Goal: Task Accomplishment & Management: Manage account settings

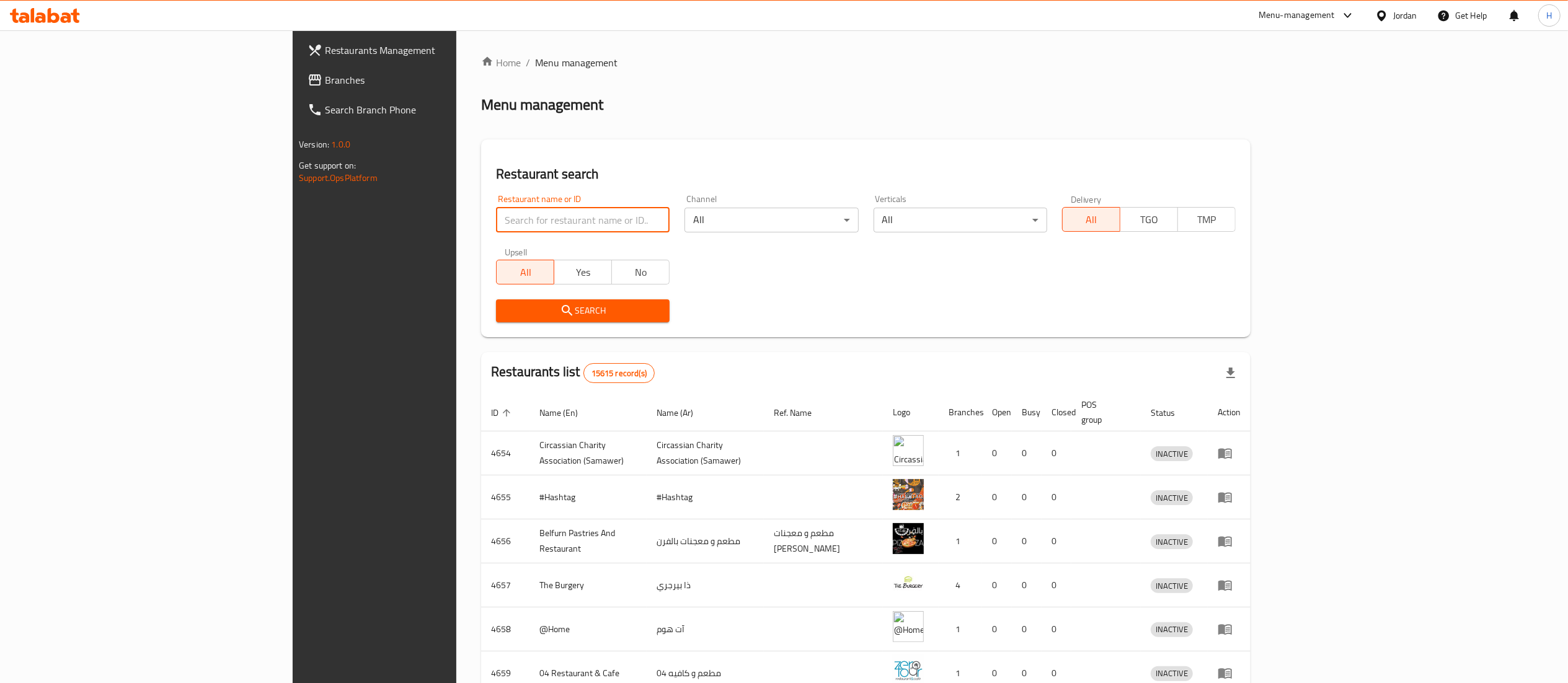
click at [496, 221] on input "search" at bounding box center [583, 220] width 173 height 25
paste input "763490"
type input "763490"
click button "Search" at bounding box center [583, 311] width 173 height 23
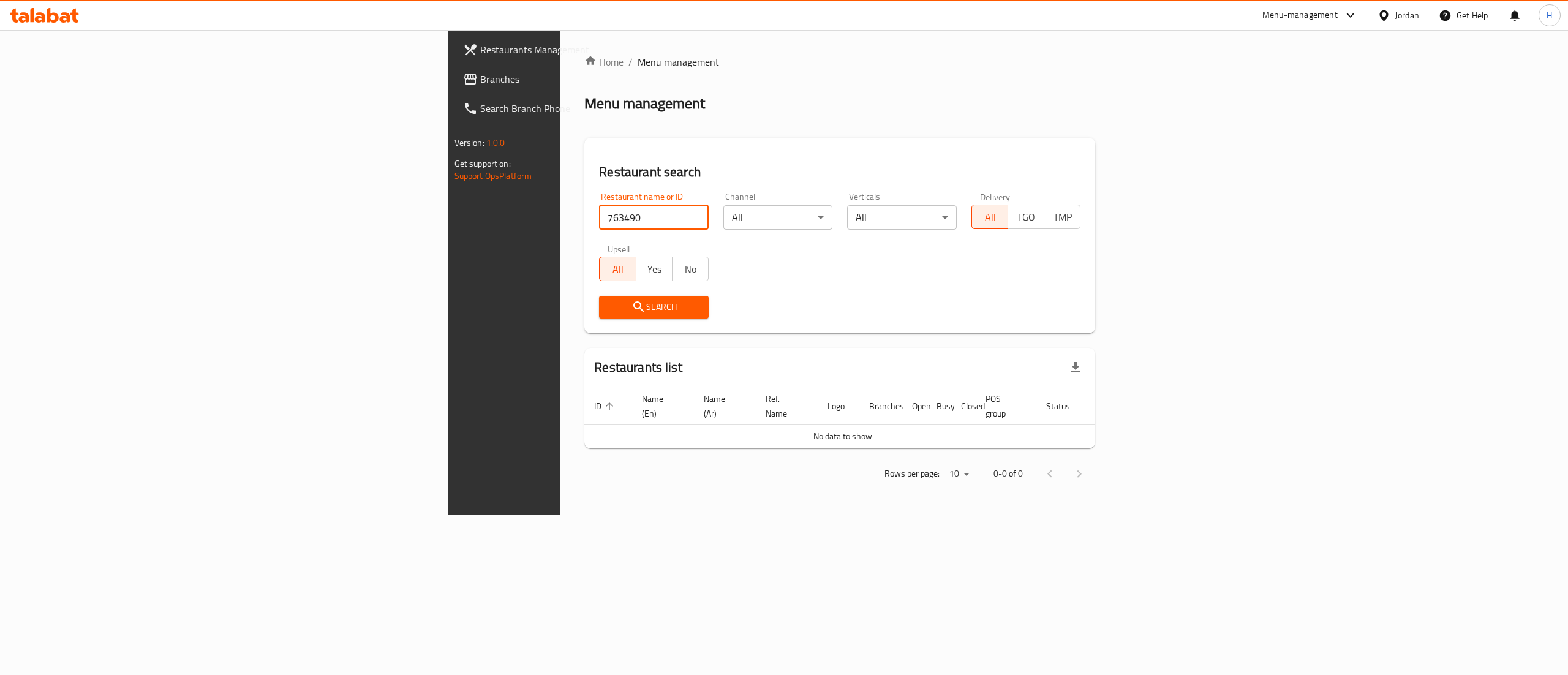
click at [480, 78] on span "Branches" at bounding box center [591, 79] width 221 height 15
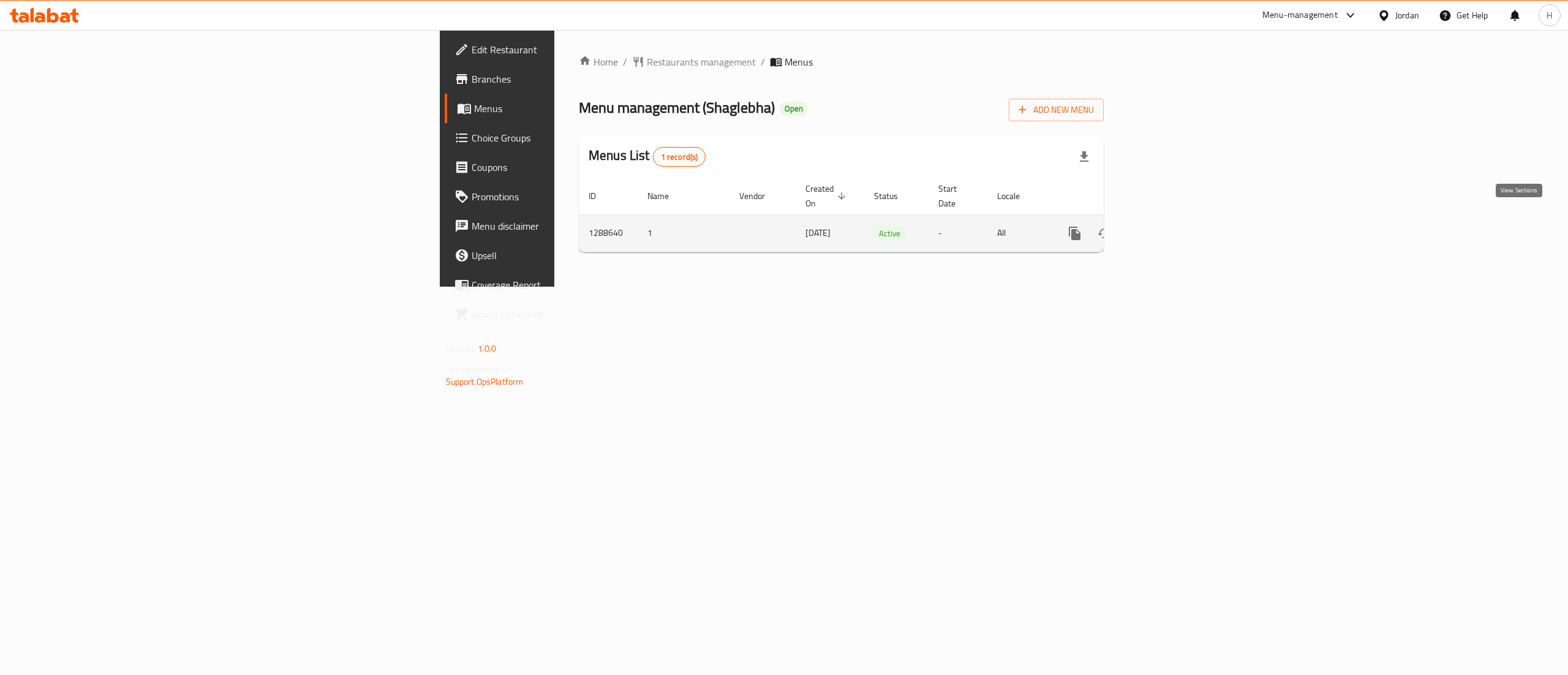
click at [1171, 226] on icon "enhanced table" at bounding box center [1163, 233] width 15 height 15
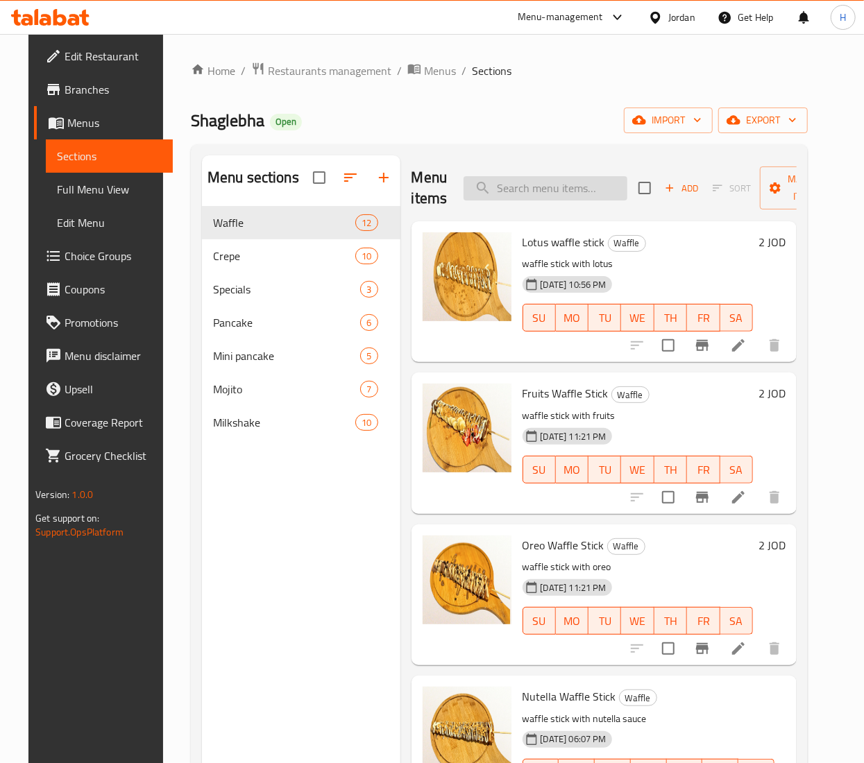
click at [522, 182] on input "search" at bounding box center [545, 188] width 164 height 24
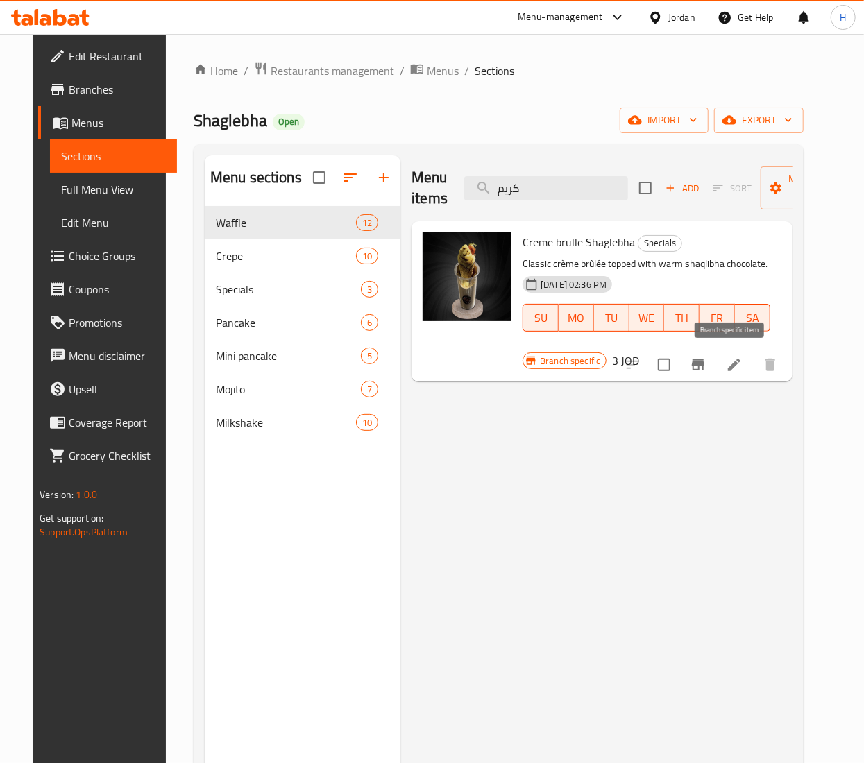
type input "كريم"
click at [706, 360] on icon "Branch-specific-item" at bounding box center [697, 365] width 17 height 17
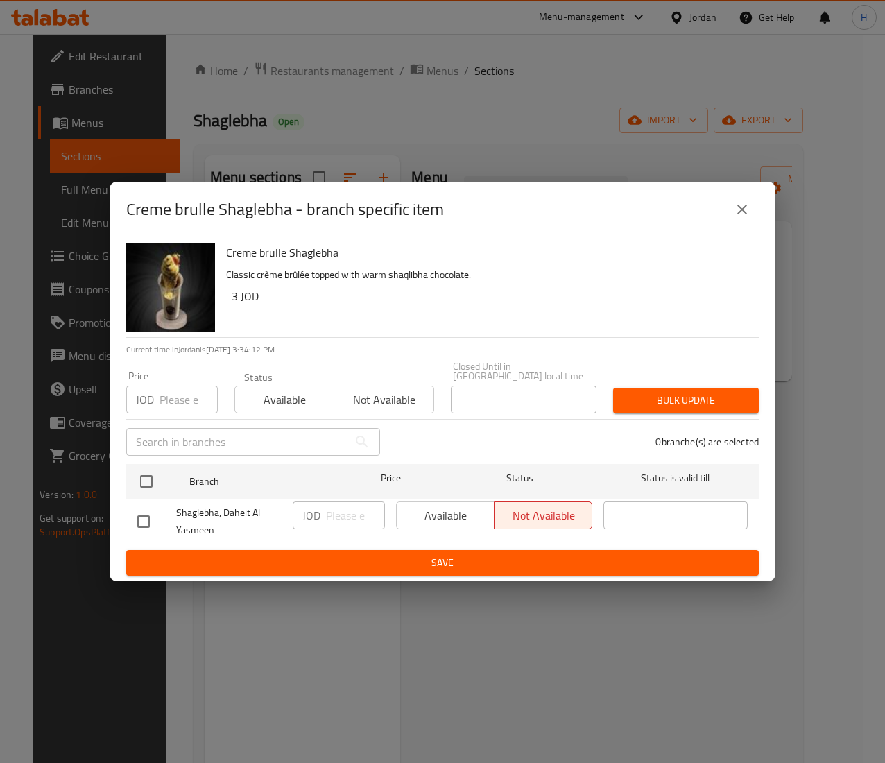
click at [739, 218] on icon "close" at bounding box center [742, 209] width 17 height 17
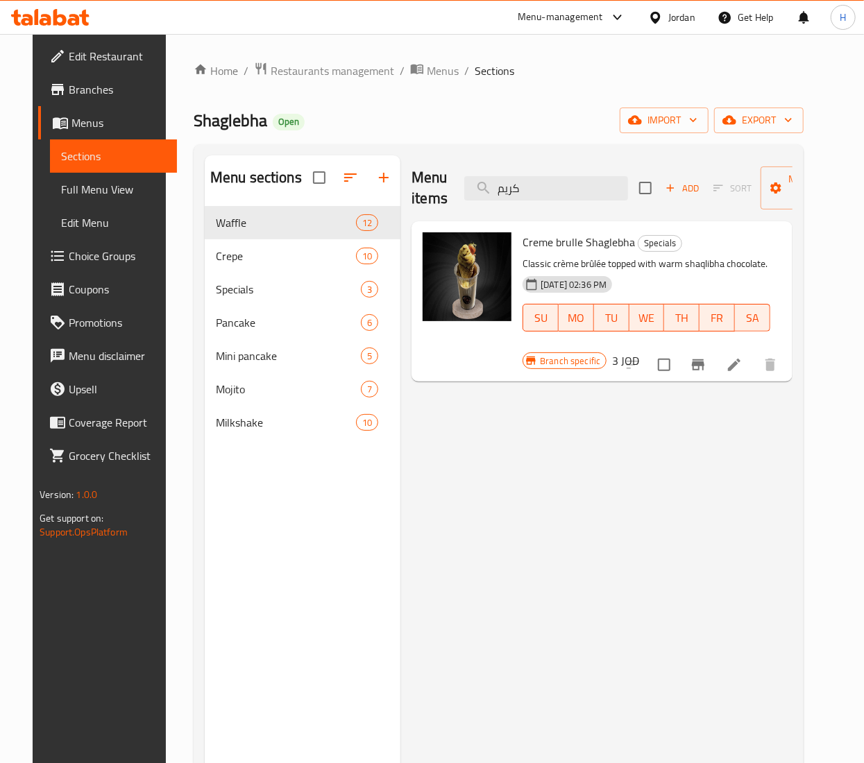
drag, startPoint x: 547, startPoint y: 183, endPoint x: 375, endPoint y: 158, distance: 173.8
click at [375, 158] on div "Menu sections Waffle 12 Crepe 10 Specials 3 Pancake 6 Mini pancake 5 Mojito 7 M…" at bounding box center [499, 536] width 588 height 763
click at [350, 557] on div "Menu sections Waffle 12 Crepe 10 Specials 3 Pancake 6 Mini pancake 5 Mojito 7 M…" at bounding box center [303, 536] width 196 height 763
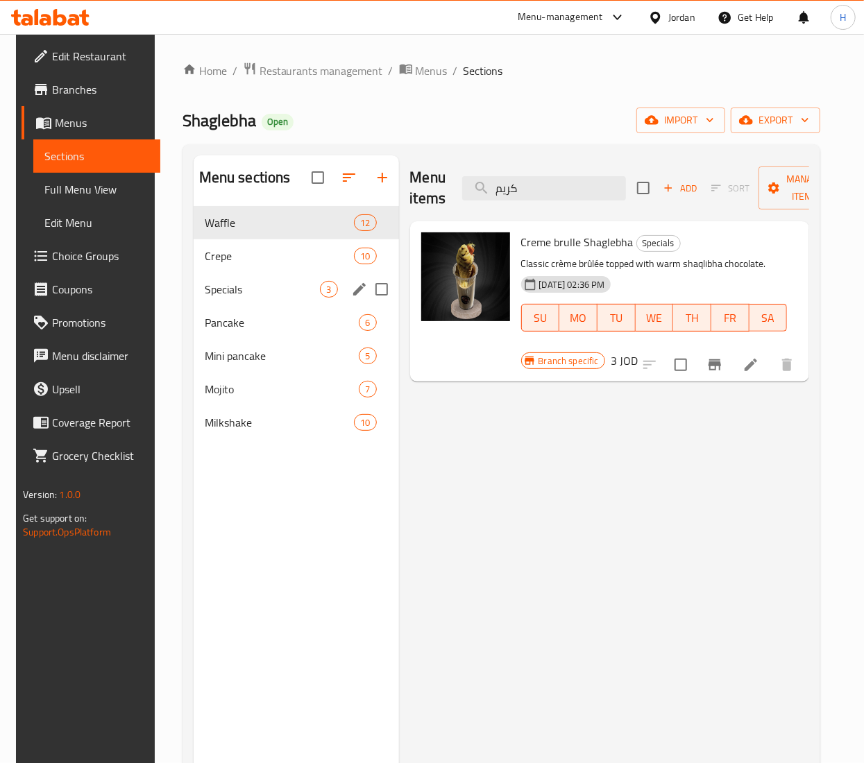
click at [205, 290] on span "Specials" at bounding box center [263, 289] width 116 height 17
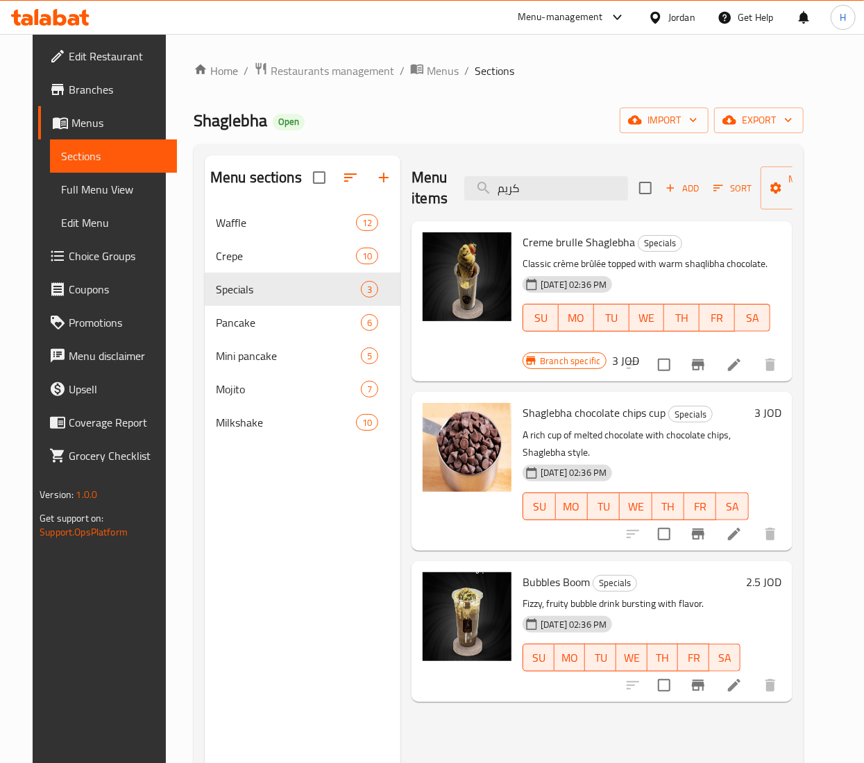
drag, startPoint x: 548, startPoint y: 182, endPoint x: 394, endPoint y: 166, distance: 154.7
click at [394, 166] on div "Menu sections Waffle 12 Crepe 10 Specials 3 Pancake 6 Mini pancake 5 Mojito 7 M…" at bounding box center [499, 536] width 588 height 763
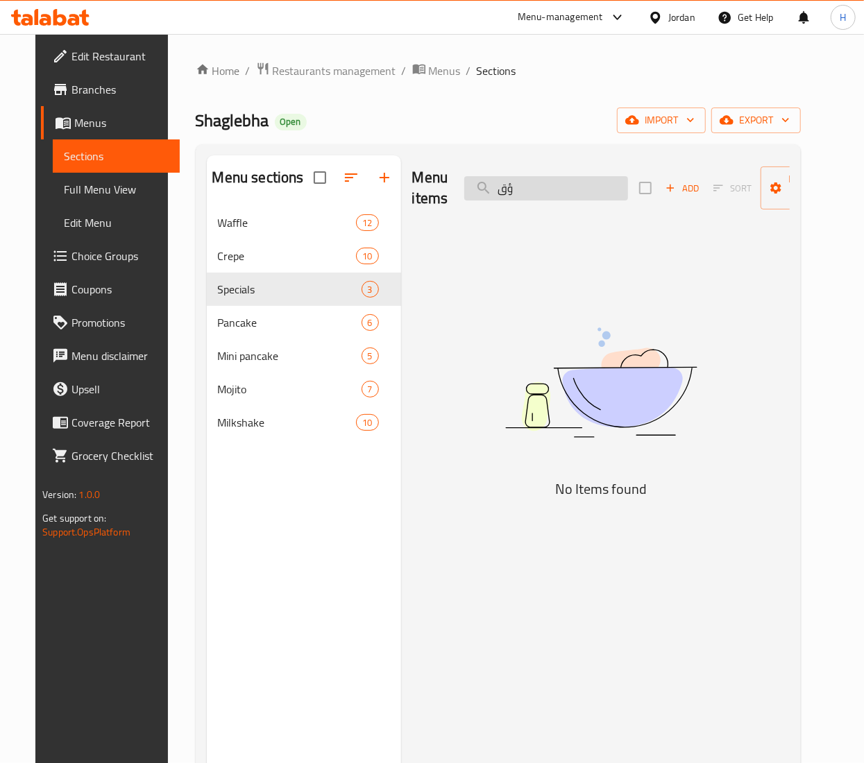
type input "ؤ"
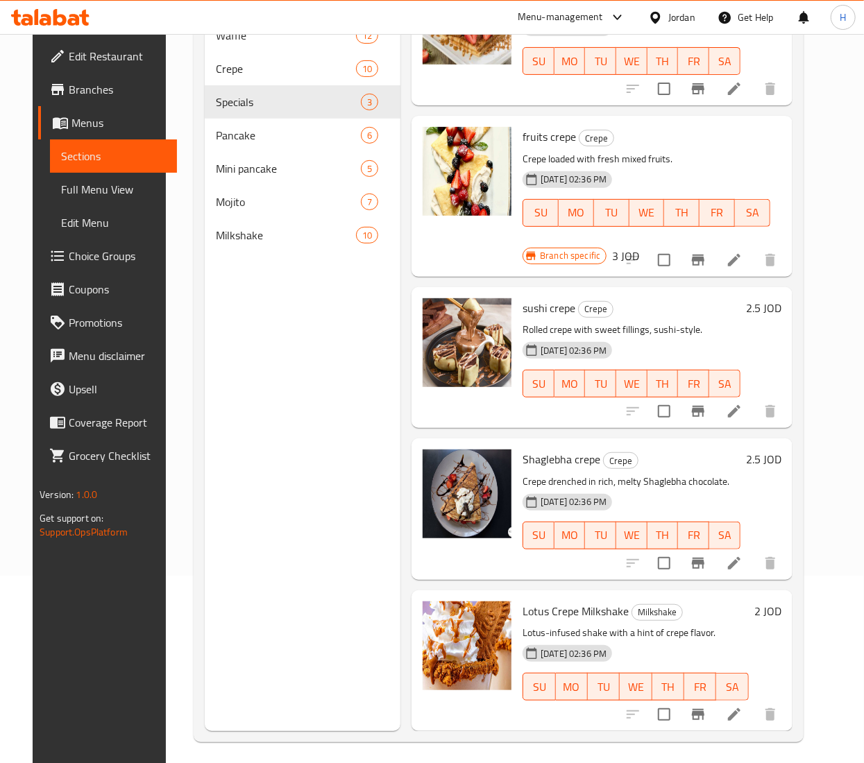
scroll to position [195, 0]
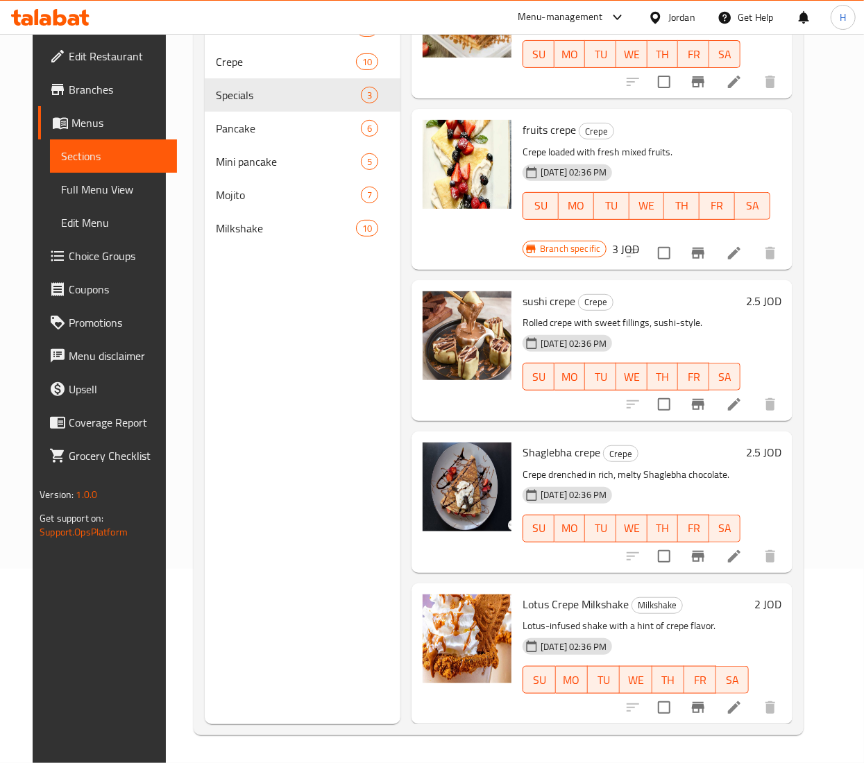
type input "crepe"
click at [770, 443] on h6 "2.5 JOD" at bounding box center [763, 452] width 35 height 19
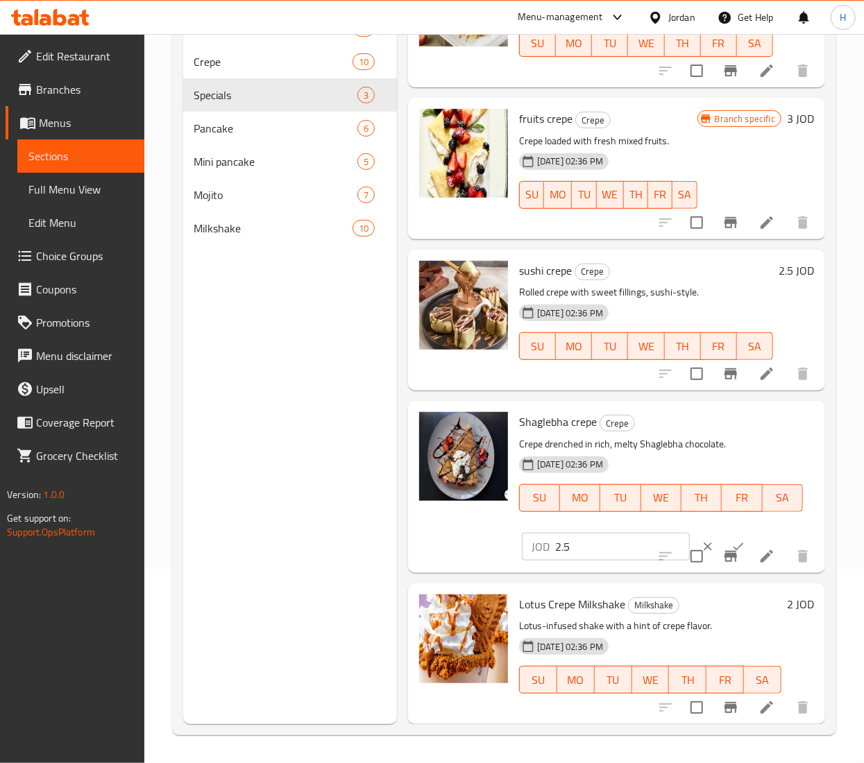
drag, startPoint x: 569, startPoint y: 558, endPoint x: 513, endPoint y: 545, distance: 57.6
click at [513, 545] on div "Shaglebha crepe Crepe Crepe drenched in rich, melty Shaglebha chocolate. 13-05-…" at bounding box center [666, 486] width 306 height 160
type input "3"
click at [731, 549] on icon "ok" at bounding box center [738, 547] width 14 height 14
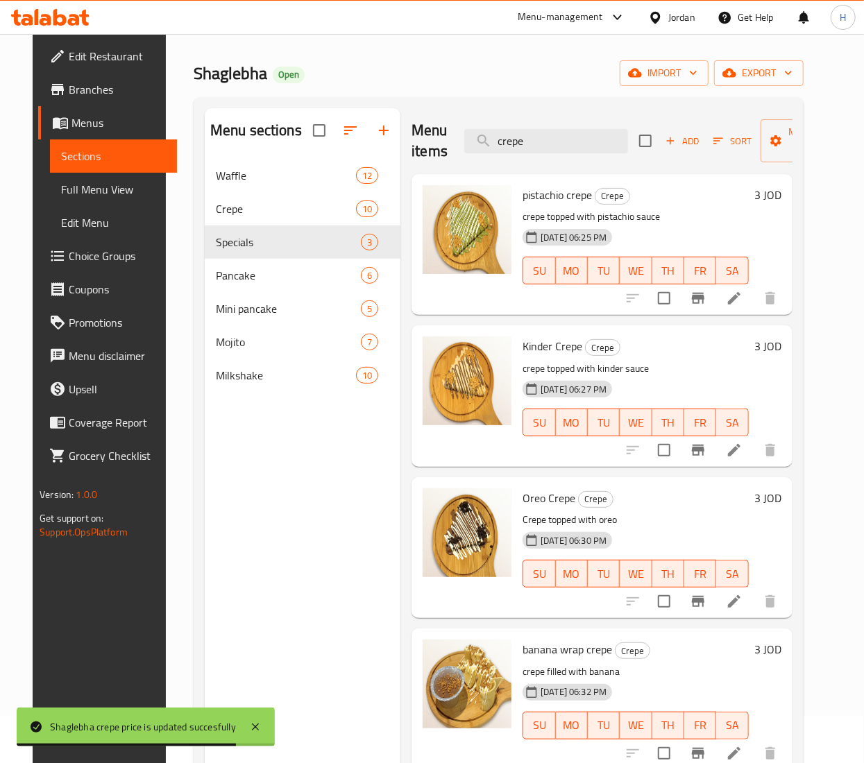
scroll to position [0, 0]
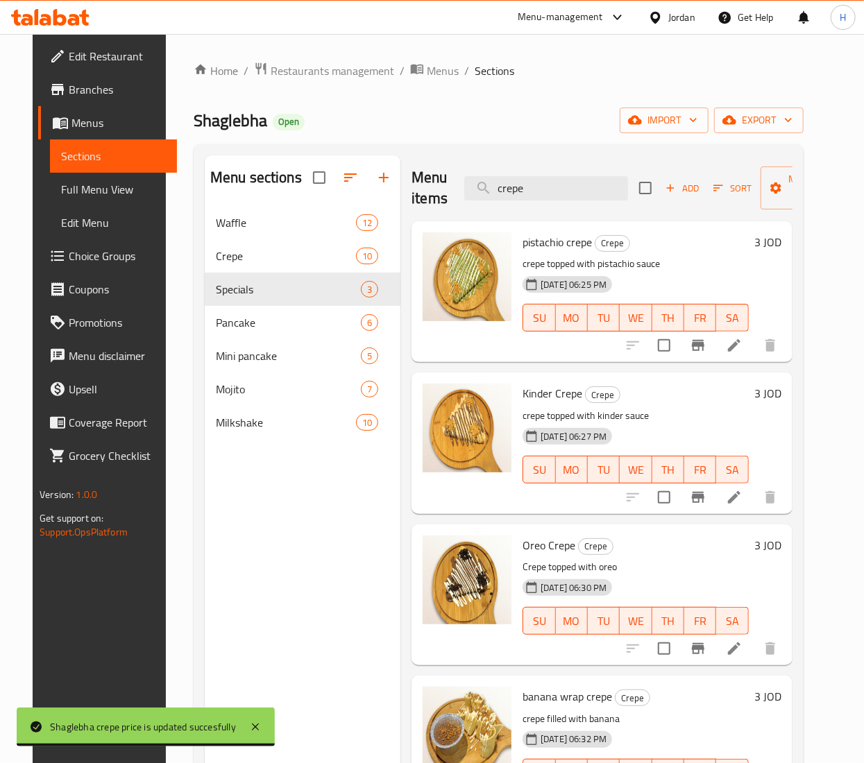
drag, startPoint x: 534, startPoint y: 196, endPoint x: 427, endPoint y: 178, distance: 108.5
click at [427, 178] on div "Menu items crepe Add Sort Manage items" at bounding box center [601, 188] width 381 height 66
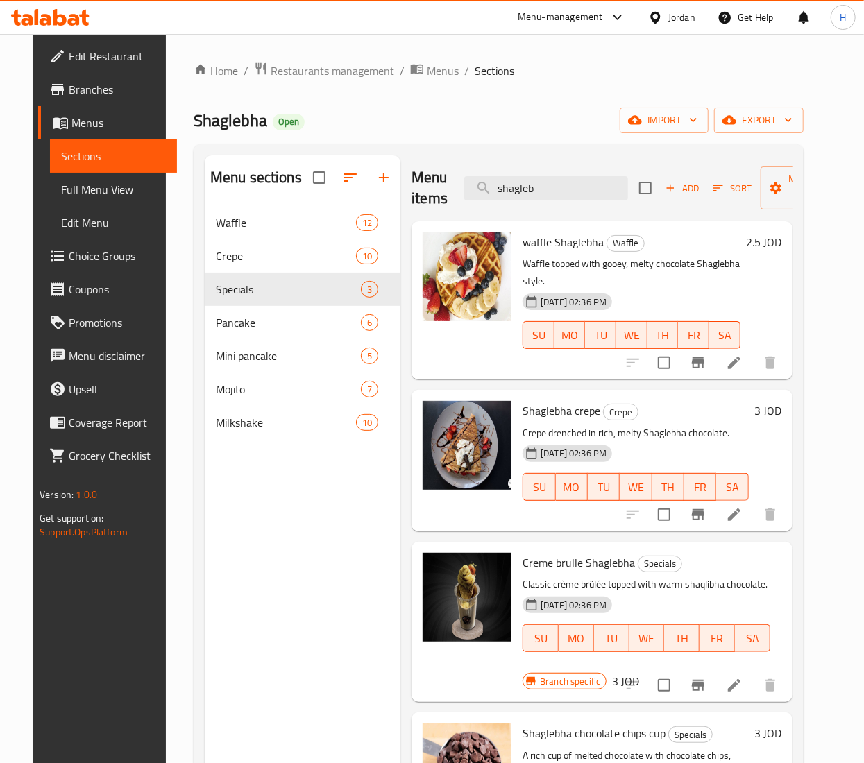
type input "shagleb"
click at [781, 241] on h6 "2.5 JOD" at bounding box center [763, 241] width 35 height 19
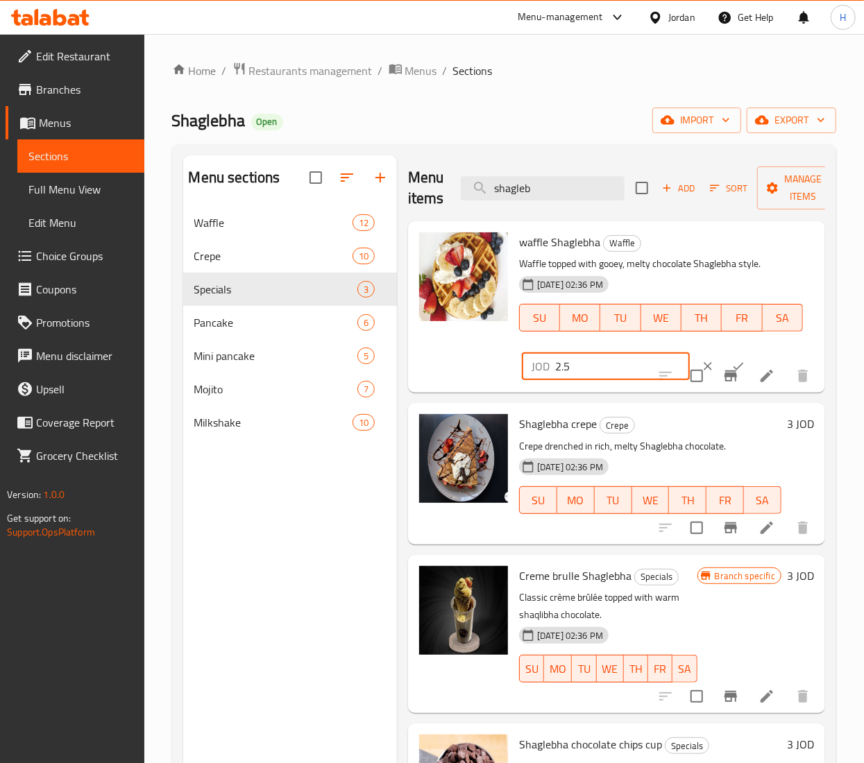
drag, startPoint x: 511, startPoint y: 358, endPoint x: 300, endPoint y: 339, distance: 211.8
click at [300, 339] on div "Menu sections Waffle 12 Crepe 10 Specials 3 Pancake 6 Mini pancake 5 Mojito 7 M…" at bounding box center [504, 536] width 642 height 763
type input "3"
click at [723, 359] on button "ok" at bounding box center [738, 366] width 31 height 31
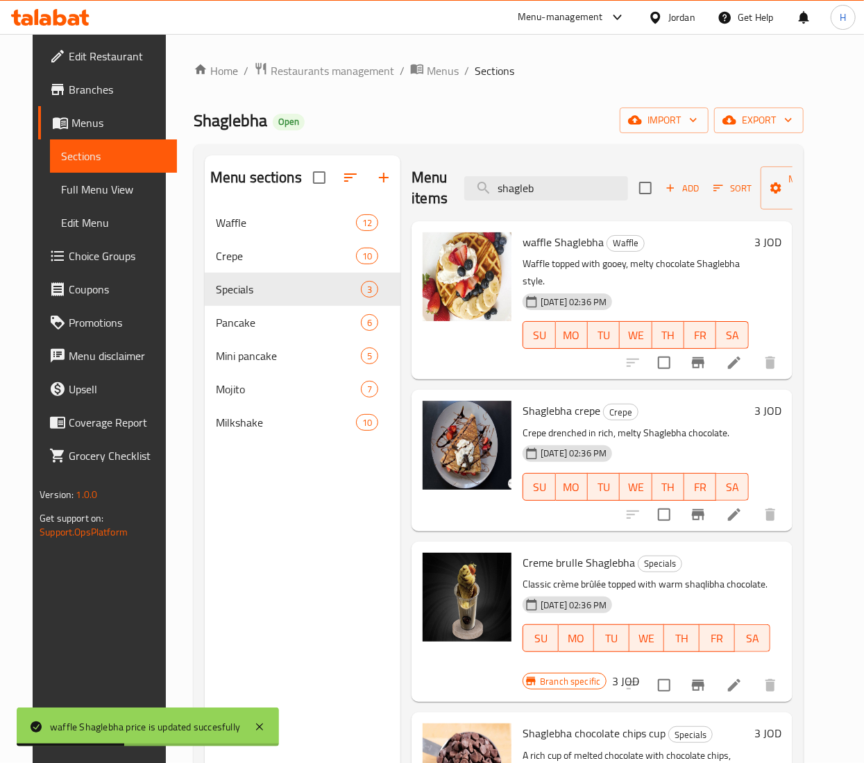
drag, startPoint x: 554, startPoint y: 177, endPoint x: 372, endPoint y: 163, distance: 182.3
click at [372, 163] on div "Menu sections Waffle 12 Crepe 10 Specials 3 Pancake 6 Mini pancake 5 Mojito 7 M…" at bounding box center [499, 536] width 588 height 763
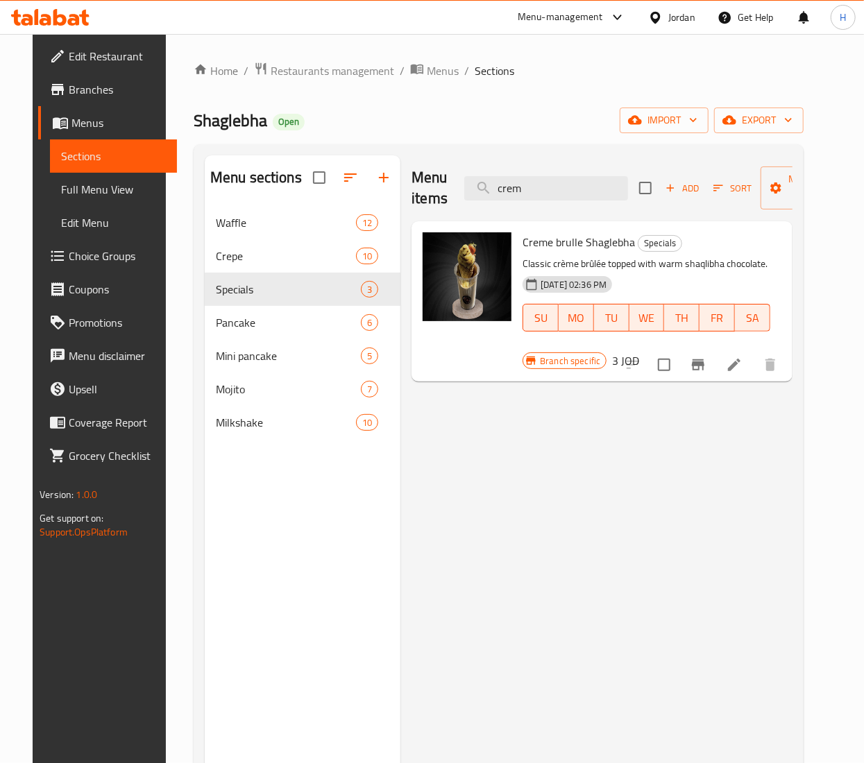
drag, startPoint x: 536, startPoint y: 186, endPoint x: 327, endPoint y: 166, distance: 209.7
click at [327, 166] on div "Menu sections Waffle 12 Crepe 10 Specials 3 Pancake 6 Mini pancake 5 Mojito 7 M…" at bounding box center [499, 536] width 588 height 763
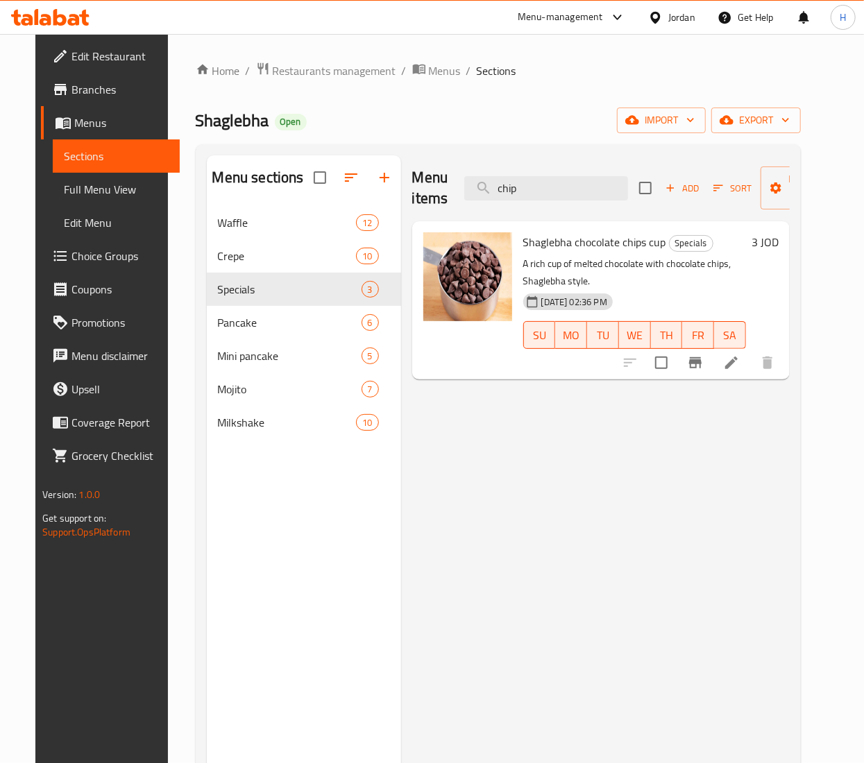
drag, startPoint x: 551, startPoint y: 187, endPoint x: 441, endPoint y: 172, distance: 110.7
click at [441, 172] on div "Menu items chip Add Sort Manage items" at bounding box center [600, 188] width 377 height 66
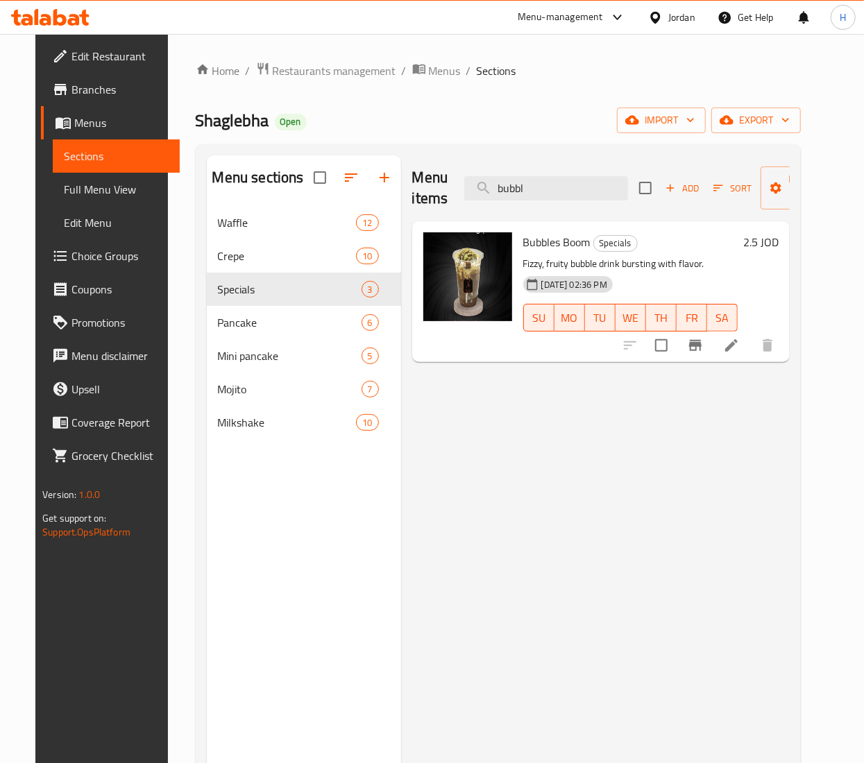
type input "bubbl"
click at [778, 243] on h6 "2.5 JOD" at bounding box center [760, 241] width 35 height 19
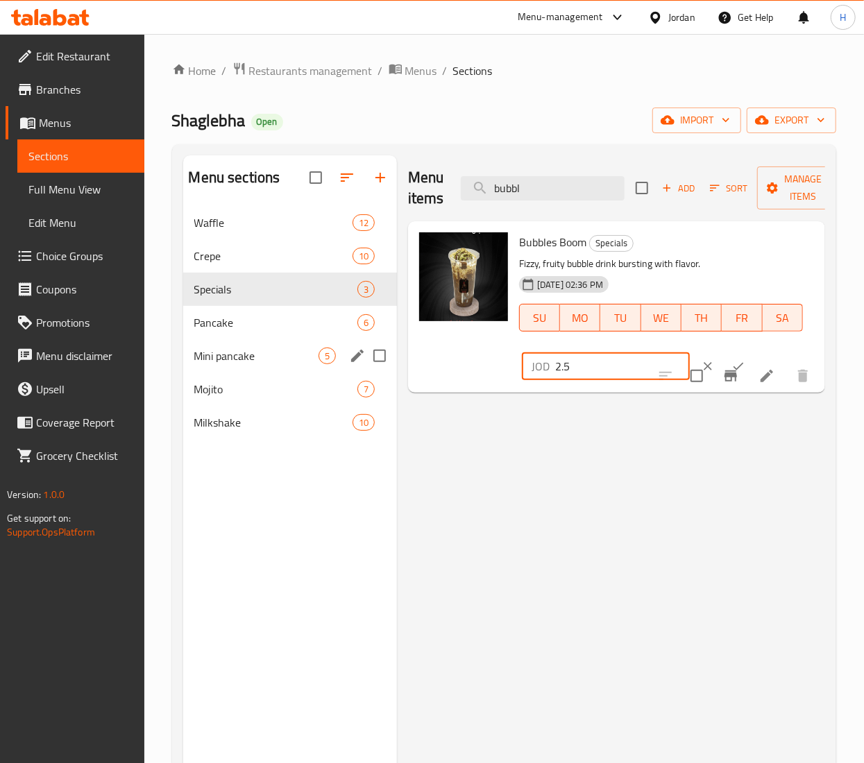
drag, startPoint x: 601, startPoint y: 359, endPoint x: 300, endPoint y: 344, distance: 300.7
click at [300, 344] on div "Menu sections Waffle 12 Crepe 10 Specials 3 Pancake 6 Mini pancake 5 Mojito 7 M…" at bounding box center [504, 536] width 642 height 763
type input "3"
click at [731, 361] on icon "ok" at bounding box center [738, 366] width 14 height 14
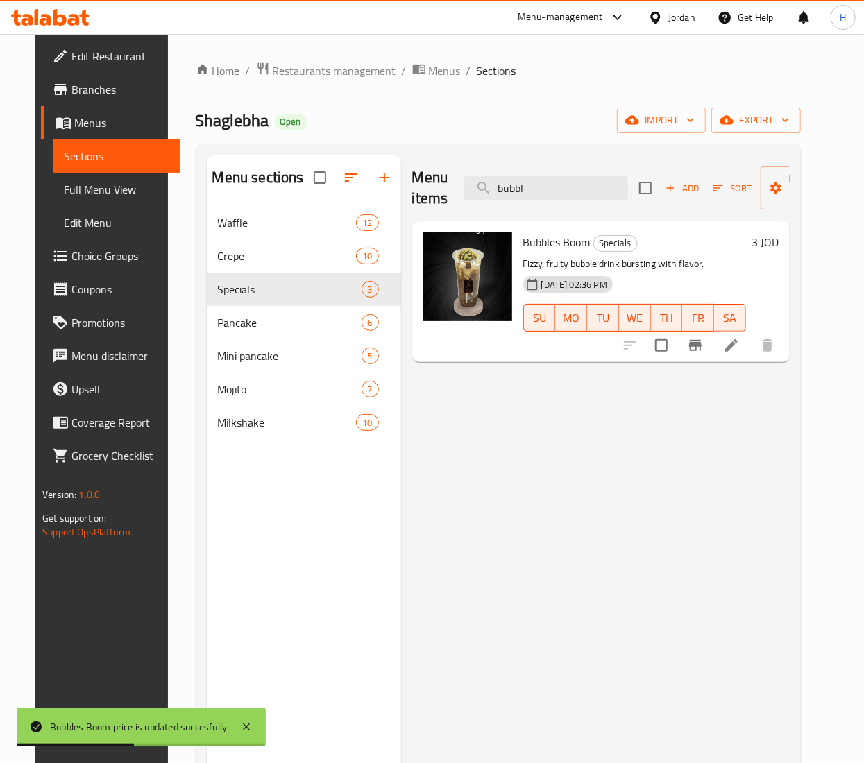
drag, startPoint x: 558, startPoint y: 190, endPoint x: 300, endPoint y: 182, distance: 258.2
click at [305, 182] on div "Menu sections Waffle 12 Crepe 10 Specials 3 Pancake 6 Mini pancake 5 Mojito 7 M…" at bounding box center [498, 536] width 583 height 763
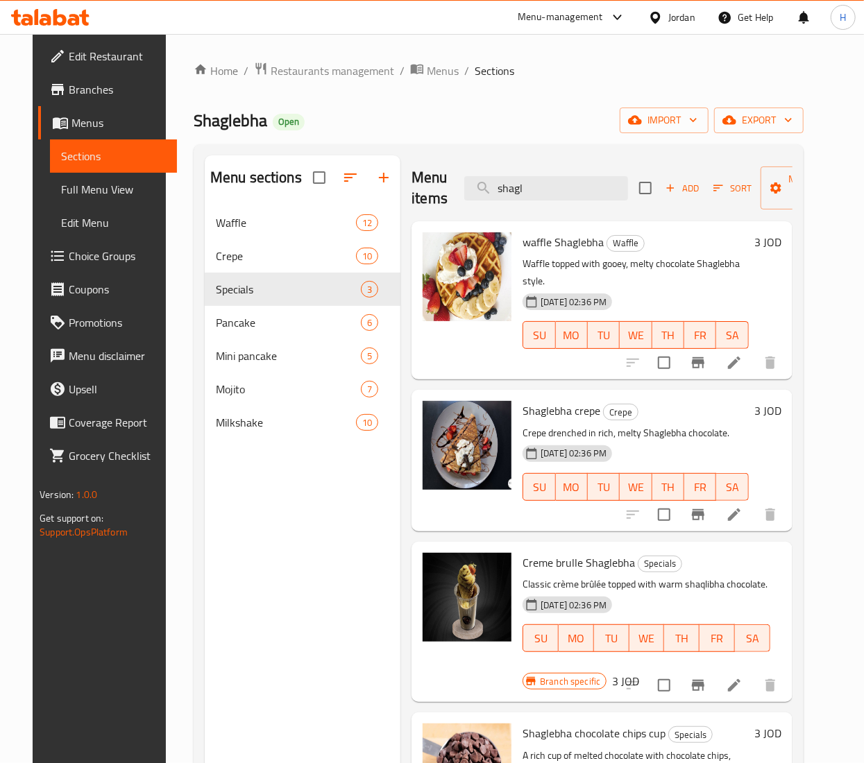
drag, startPoint x: 498, startPoint y: 190, endPoint x: 198, endPoint y: 191, distance: 299.7
click at [205, 191] on div "Menu sections Waffle 12 Crepe 10 Specials 3 Pancake 6 Mini pancake 5 Mojito 7 M…" at bounding box center [499, 536] width 588 height 763
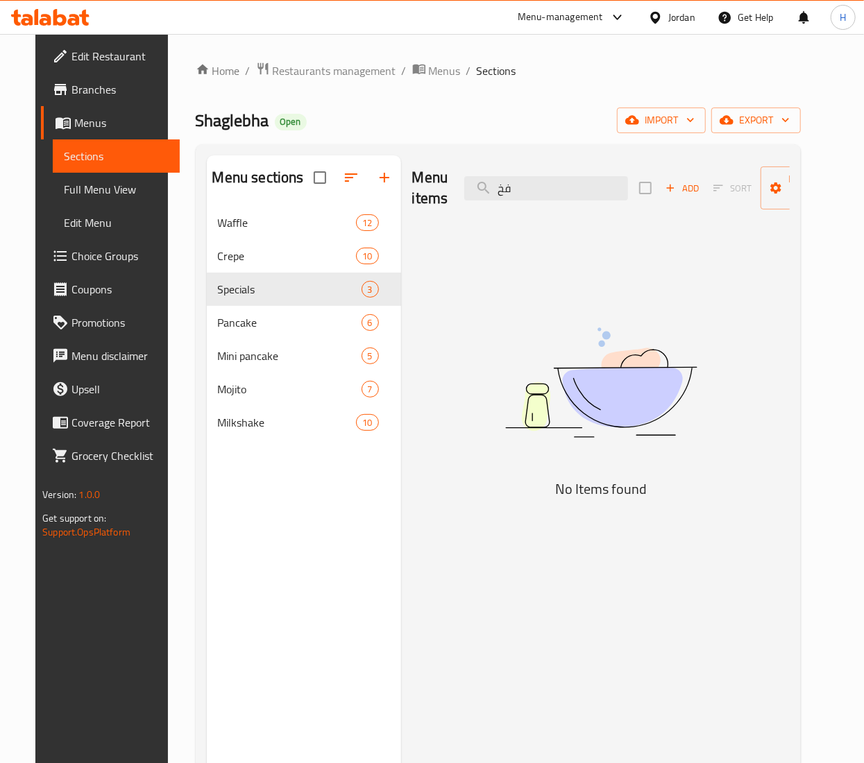
type input "ف"
type input "s"
type input "ش"
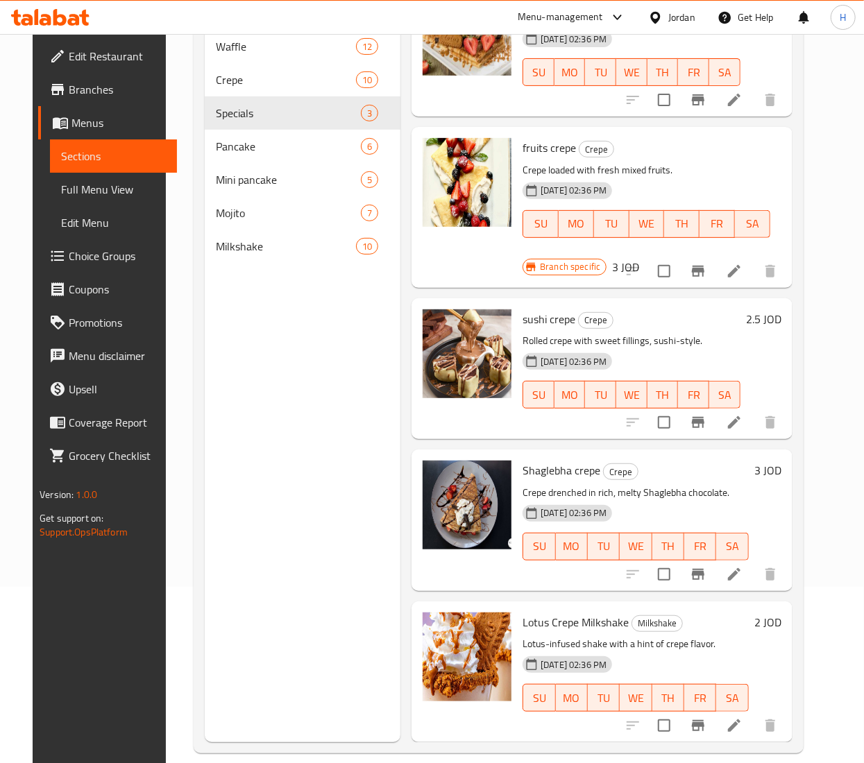
scroll to position [195, 0]
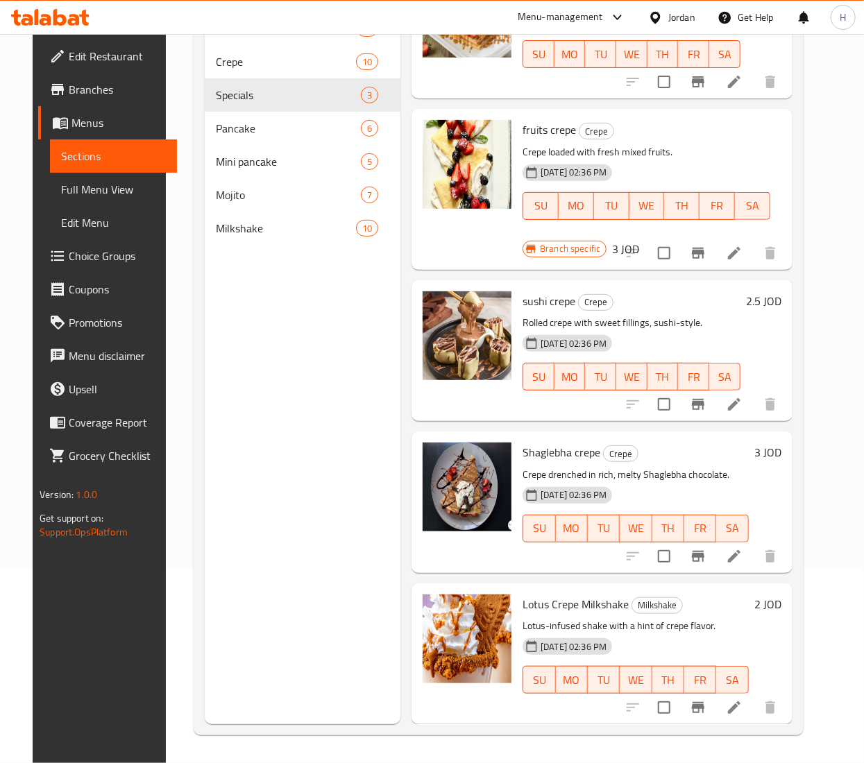
type input "كريب"
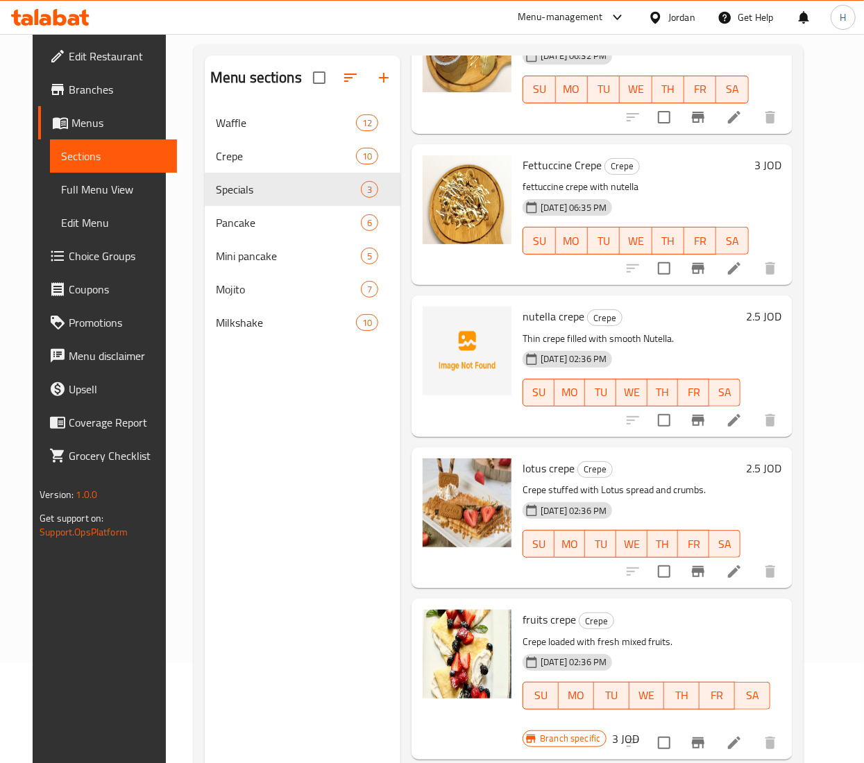
scroll to position [56, 0]
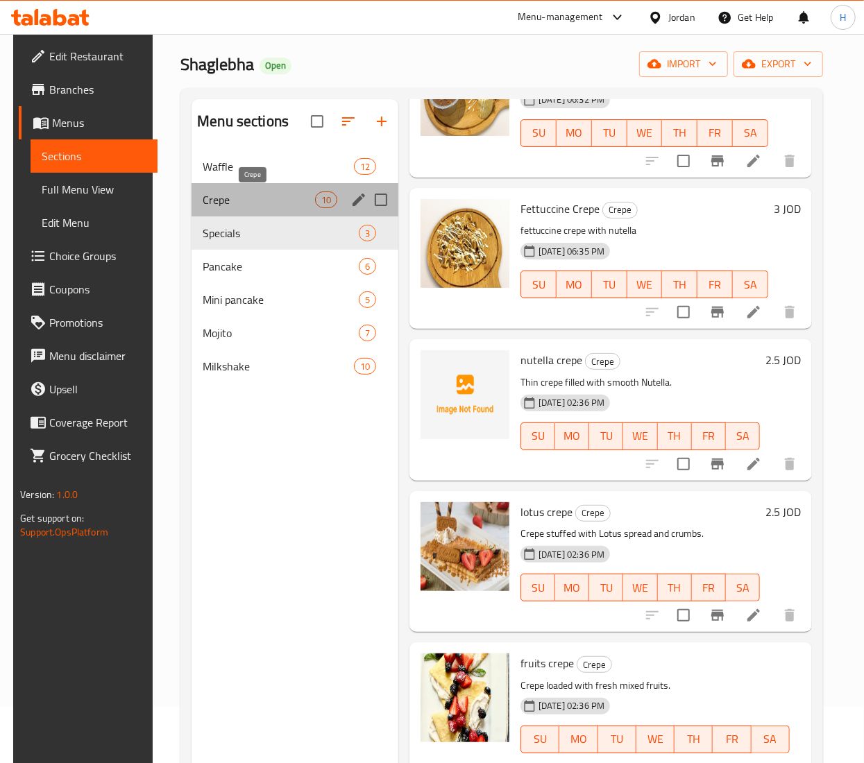
click at [225, 196] on span "Crepe" at bounding box center [259, 199] width 112 height 17
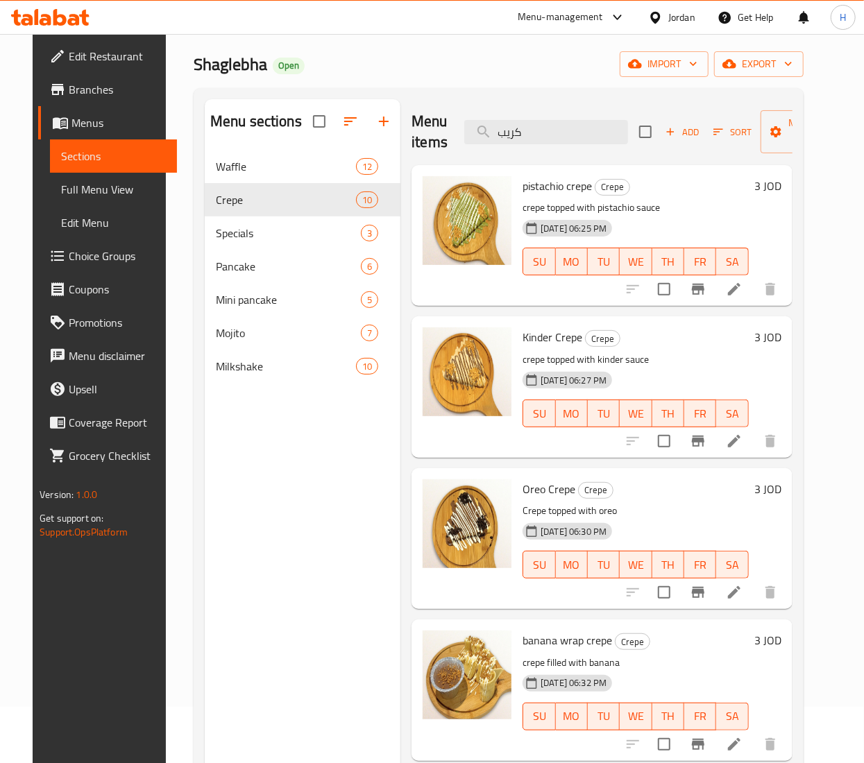
drag, startPoint x: 520, startPoint y: 126, endPoint x: 409, endPoint y: 112, distance: 111.8
click at [411, 112] on div "Menu items كريب Add Sort Manage items" at bounding box center [601, 132] width 381 height 66
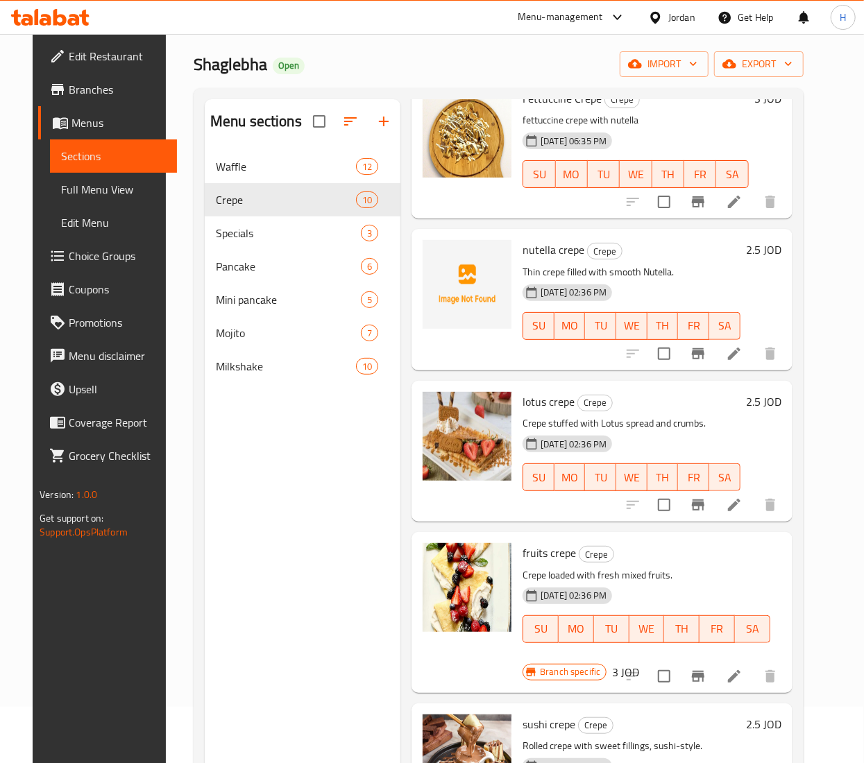
scroll to position [832, 0]
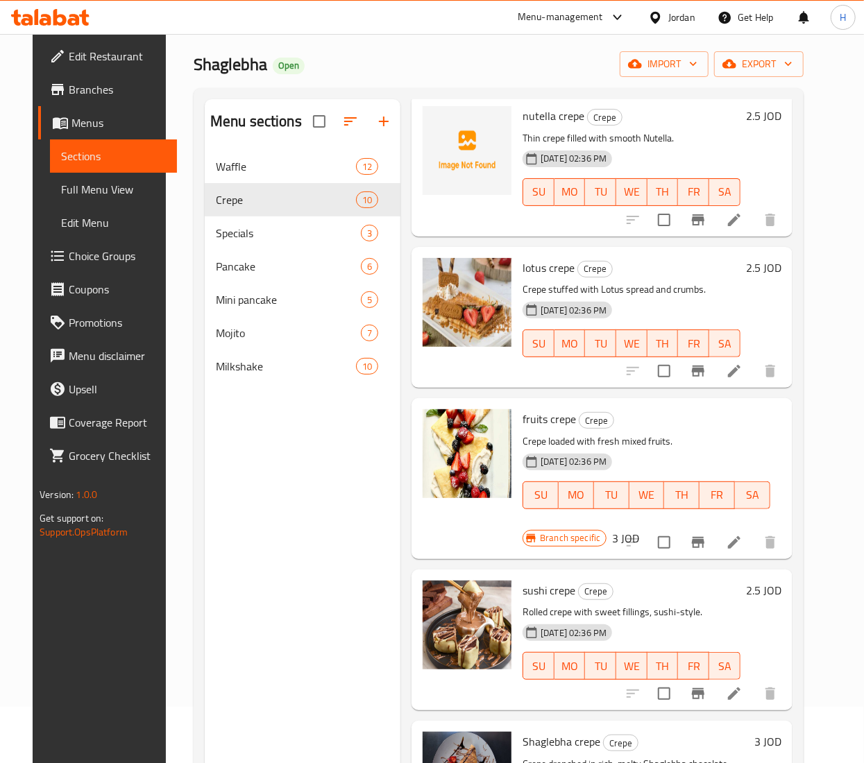
click at [705, 541] on icon "Branch-specific-item" at bounding box center [697, 542] width 17 height 17
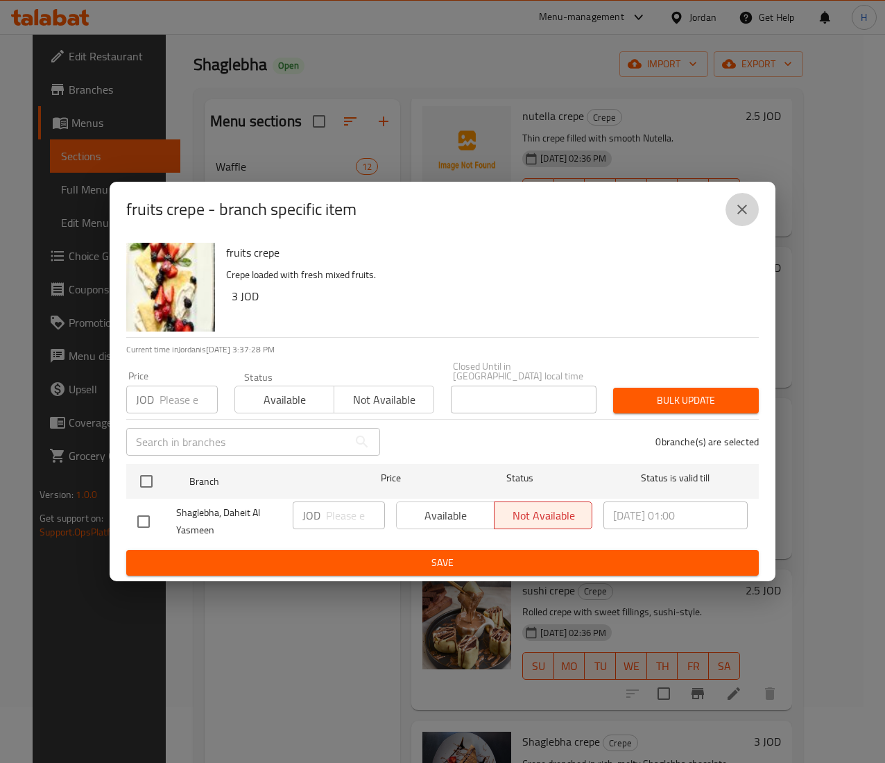
click at [744, 214] on icon "close" at bounding box center [742, 209] width 17 height 17
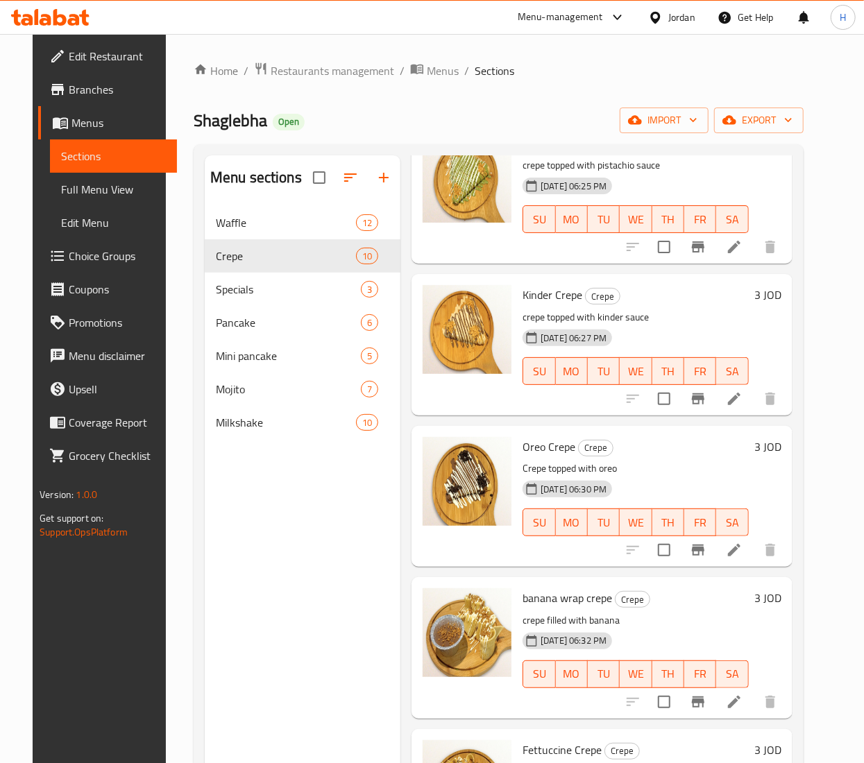
scroll to position [0, 0]
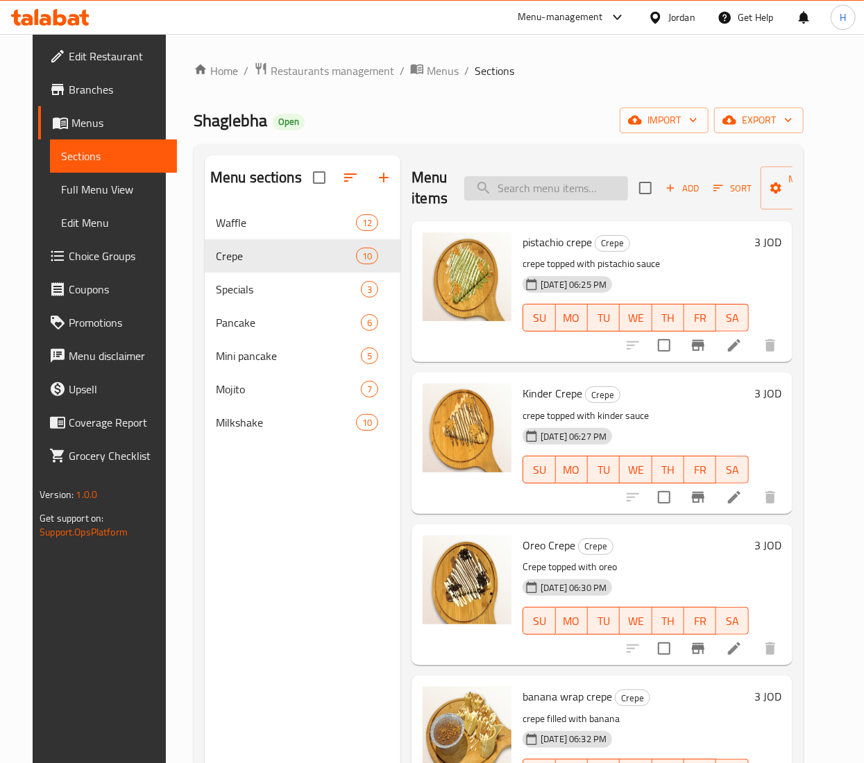
click at [551, 179] on input "search" at bounding box center [546, 188] width 164 height 24
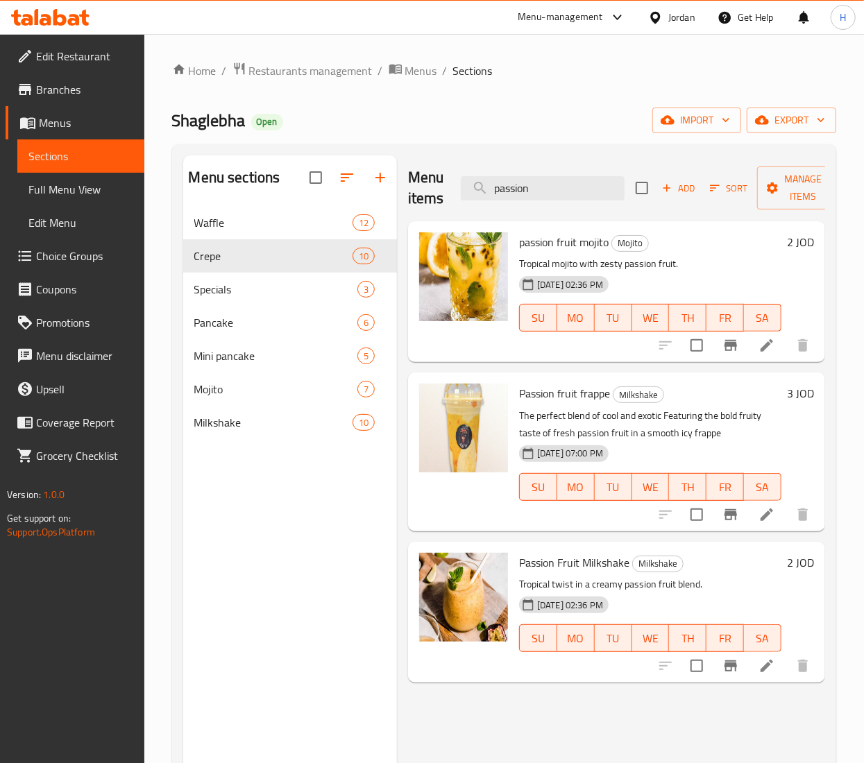
drag, startPoint x: 551, startPoint y: 187, endPoint x: 393, endPoint y: 171, distance: 159.0
click at [393, 171] on div "Menu sections Waffle 12 Crepe 10 Specials 3 Pancake 6 Mini pancake 5 Mojito 7 M…" at bounding box center [504, 536] width 642 height 763
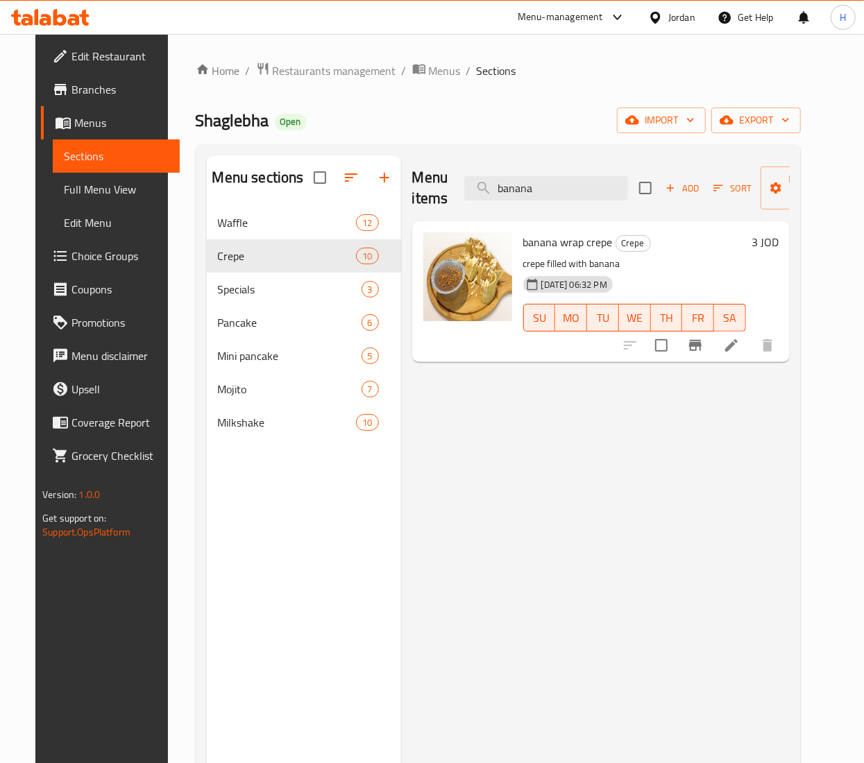
drag, startPoint x: 561, startPoint y: 191, endPoint x: 404, endPoint y: 173, distance: 158.4
click at [404, 173] on div "Menu items banana Add Sort Manage items banana wrap crepe Crepe crepe filled wi…" at bounding box center [595, 536] width 388 height 763
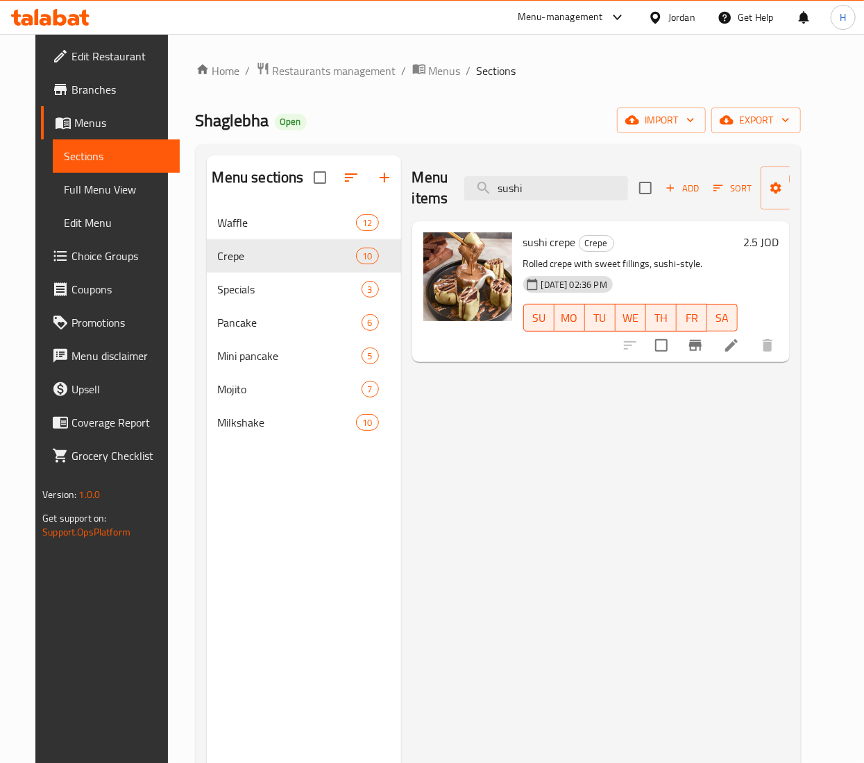
type input "sushi"
click at [778, 243] on h6 "2.5 JOD" at bounding box center [760, 241] width 35 height 19
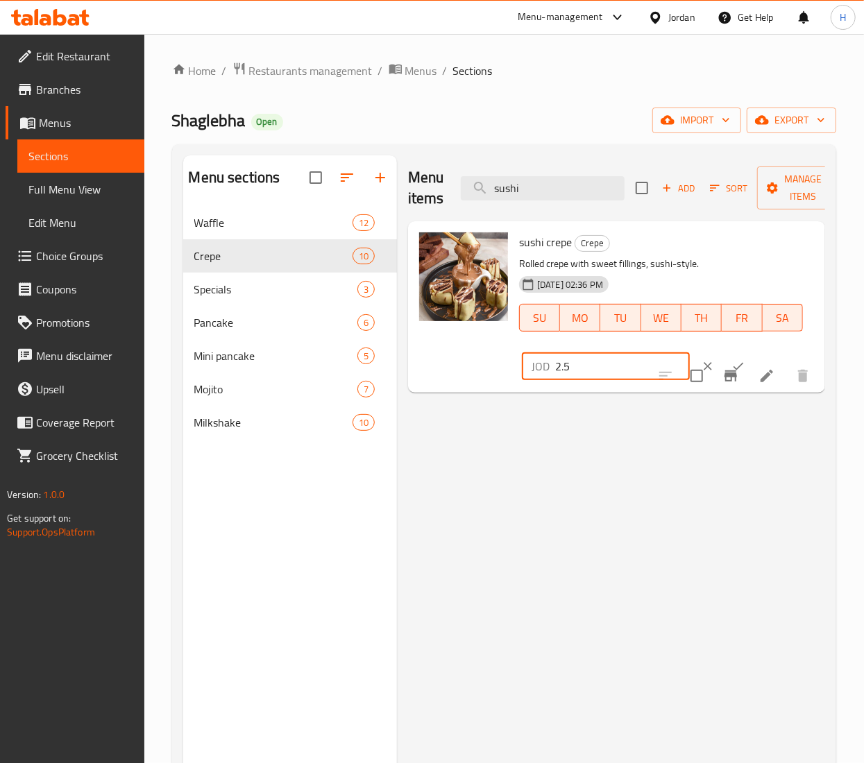
click at [370, 369] on div "Menu sections Waffle 12 Crepe 10 Specials 3 Pancake 6 Mini pancake 5 Mojito 7 M…" at bounding box center [504, 536] width 642 height 763
type input "3"
click at [731, 362] on icon "ok" at bounding box center [738, 366] width 14 height 14
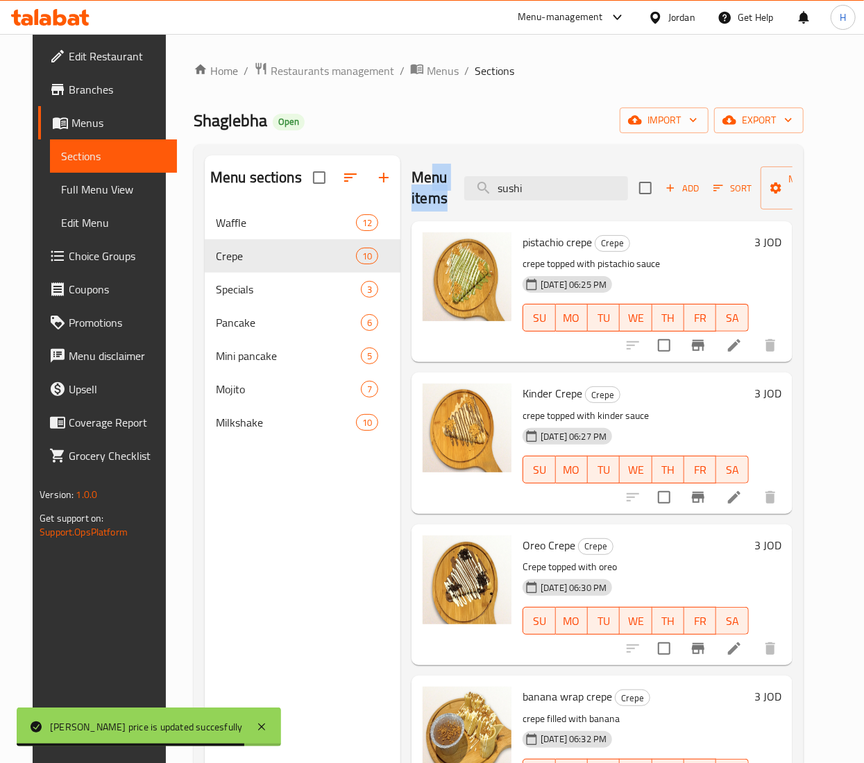
drag, startPoint x: 531, startPoint y: 172, endPoint x: 430, endPoint y: 168, distance: 101.4
click at [430, 168] on div "Menu items sushi Add Sort Manage items" at bounding box center [601, 188] width 381 height 66
drag, startPoint x: 522, startPoint y: 187, endPoint x: 453, endPoint y: 180, distance: 69.1
click at [453, 180] on div "Menu items sushi Add Sort Manage items" at bounding box center [601, 188] width 381 height 66
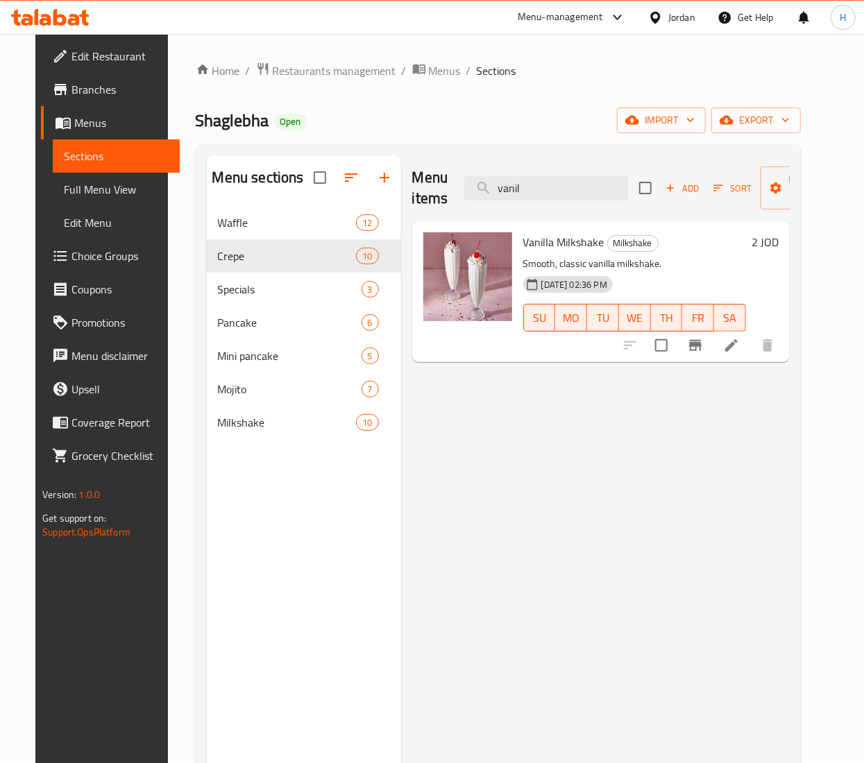
drag, startPoint x: 558, startPoint y: 188, endPoint x: 438, endPoint y: 163, distance: 121.9
click at [438, 163] on div "Menu items vanil Add Sort Manage items" at bounding box center [600, 188] width 377 height 66
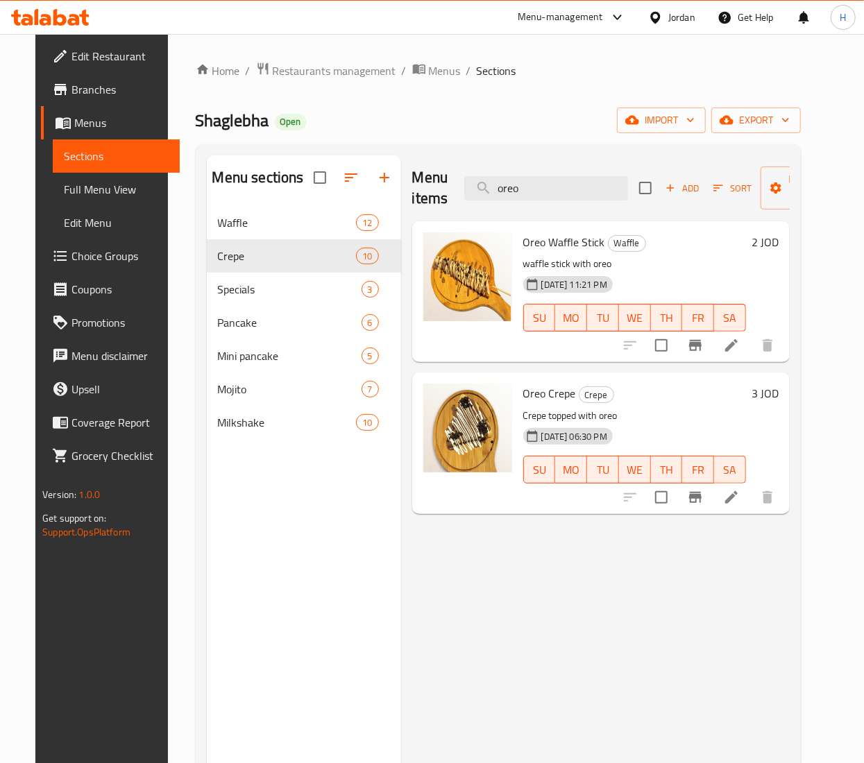
type input "oreo"
click at [778, 243] on h6 "2 JOD" at bounding box center [764, 241] width 27 height 19
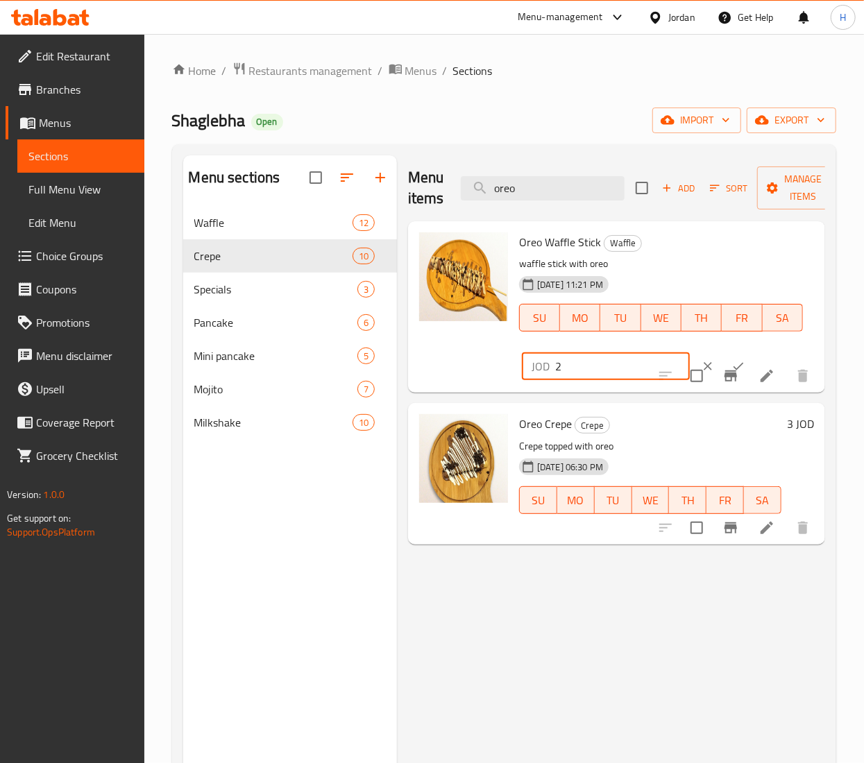
drag, startPoint x: 562, startPoint y: 362, endPoint x: 490, endPoint y: 352, distance: 72.8
click at [490, 352] on div "Oreo Waffle Stick Waffle waffle stick with oreo 06-10-2025 11:21 PM SU MO TU WE…" at bounding box center [616, 307] width 406 height 160
type input "3"
click at [731, 366] on icon "ok" at bounding box center [738, 366] width 14 height 14
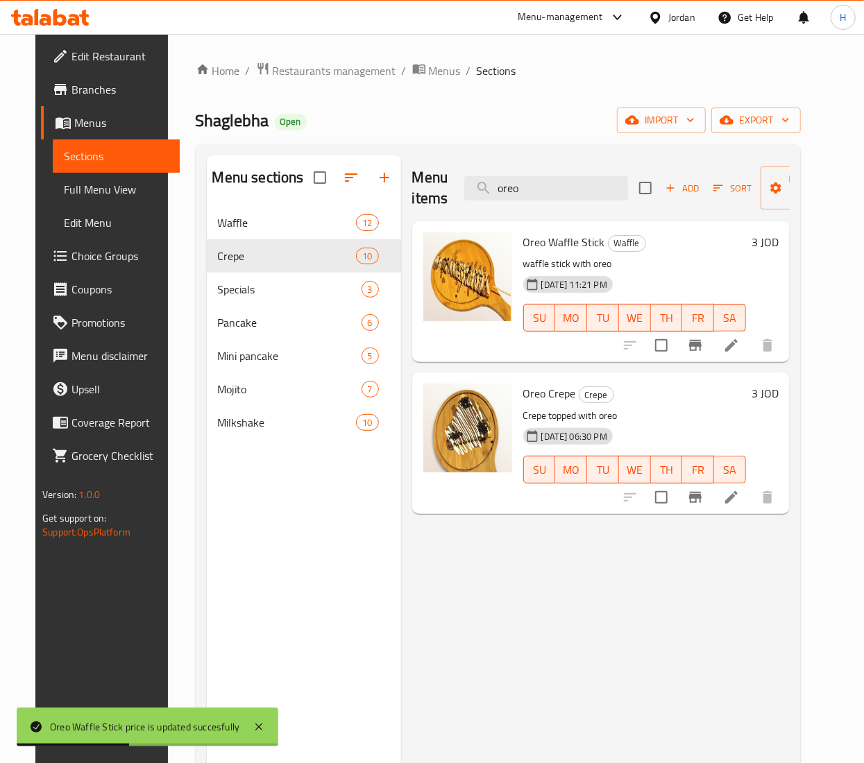
drag, startPoint x: 550, startPoint y: 187, endPoint x: 358, endPoint y: 182, distance: 192.2
click at [358, 182] on div "Menu sections Waffle 12 Crepe 10 Specials 3 Pancake 6 Mini pancake 5 Mojito 7 M…" at bounding box center [498, 536] width 583 height 763
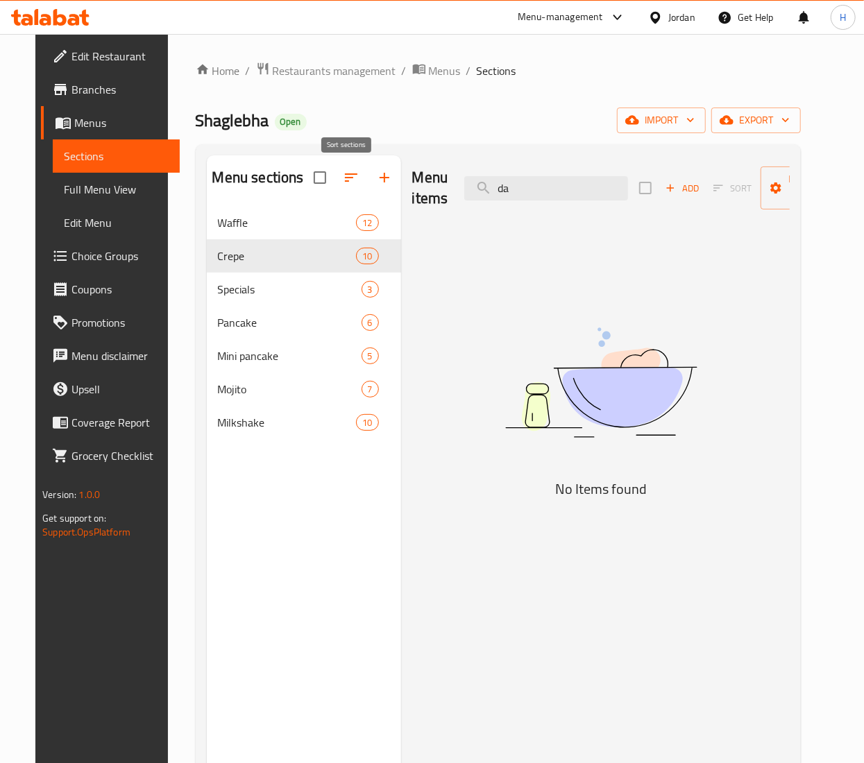
type input "d"
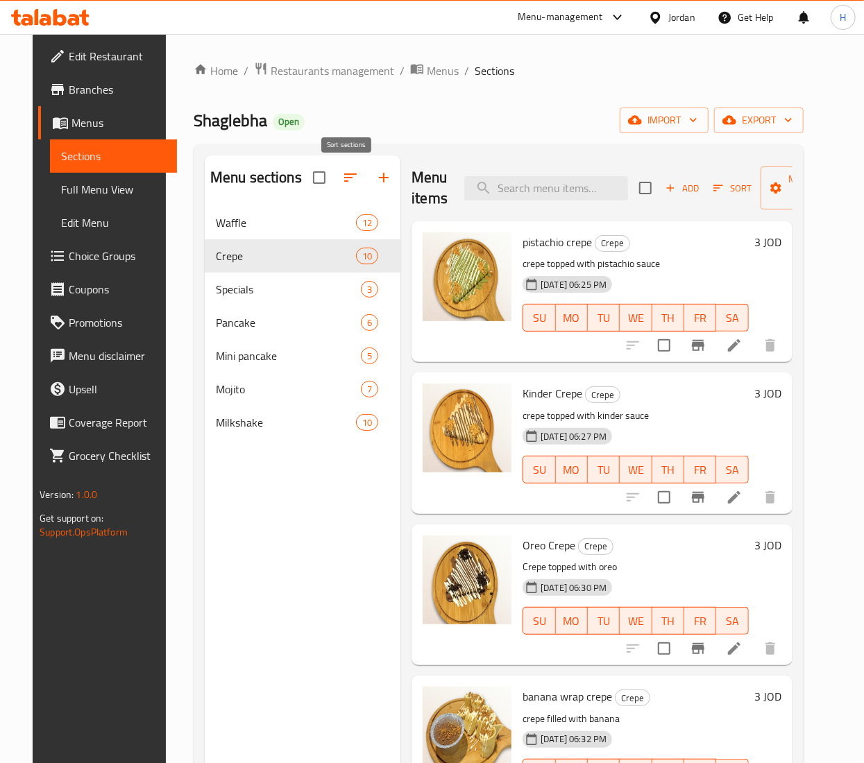
type input "o"
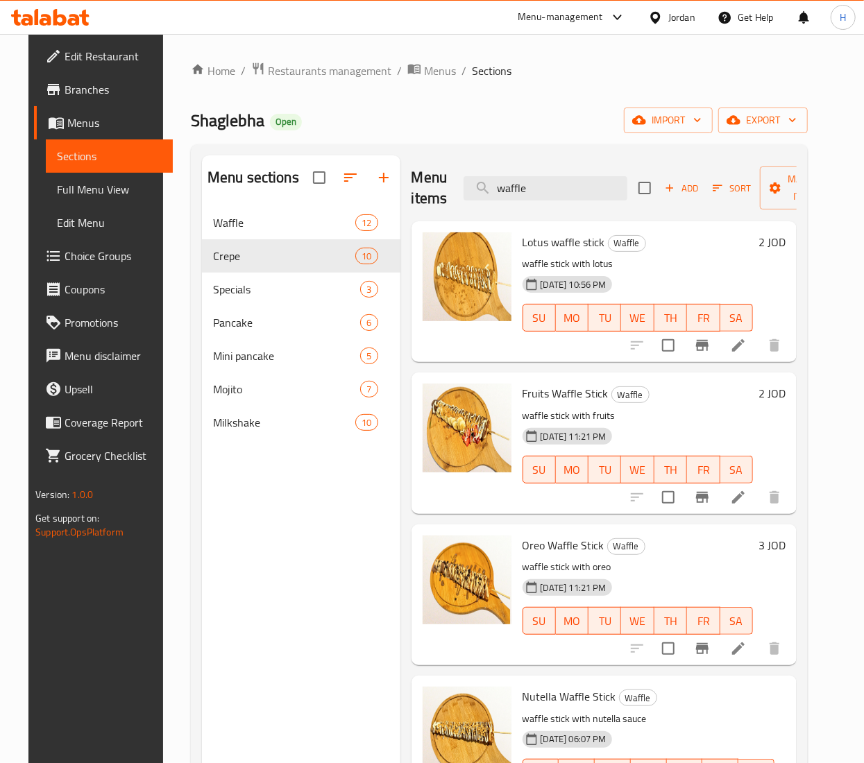
drag, startPoint x: 556, startPoint y: 190, endPoint x: 275, endPoint y: 185, distance: 281.7
click at [275, 185] on div "Menu sections Waffle 12 Crepe 10 Specials 3 Pancake 6 Mini pancake 5 Mojito 7 M…" at bounding box center [499, 536] width 594 height 763
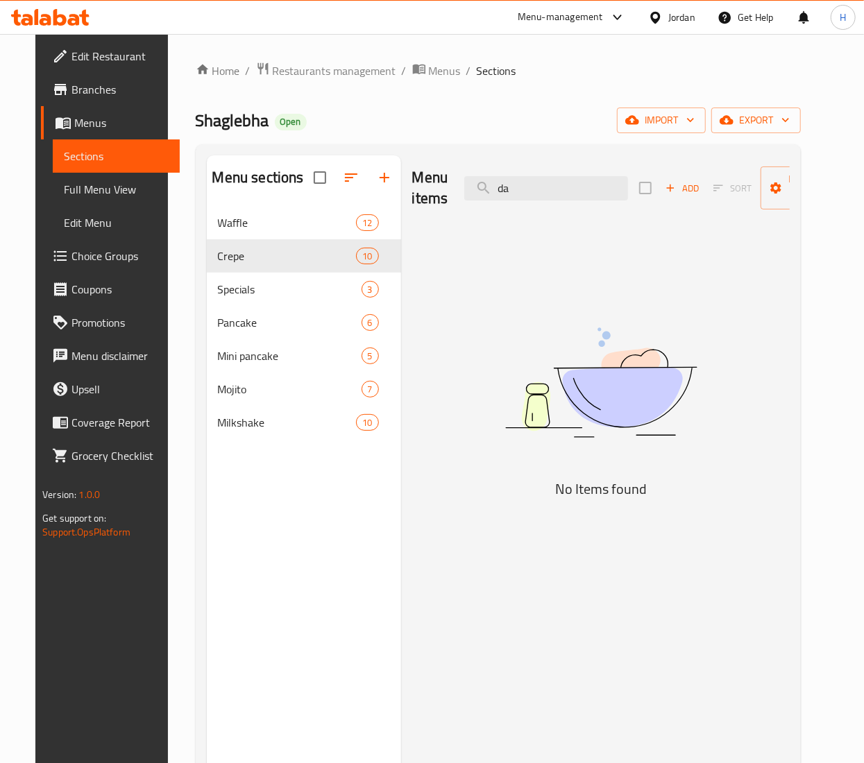
type input "d"
type input "د"
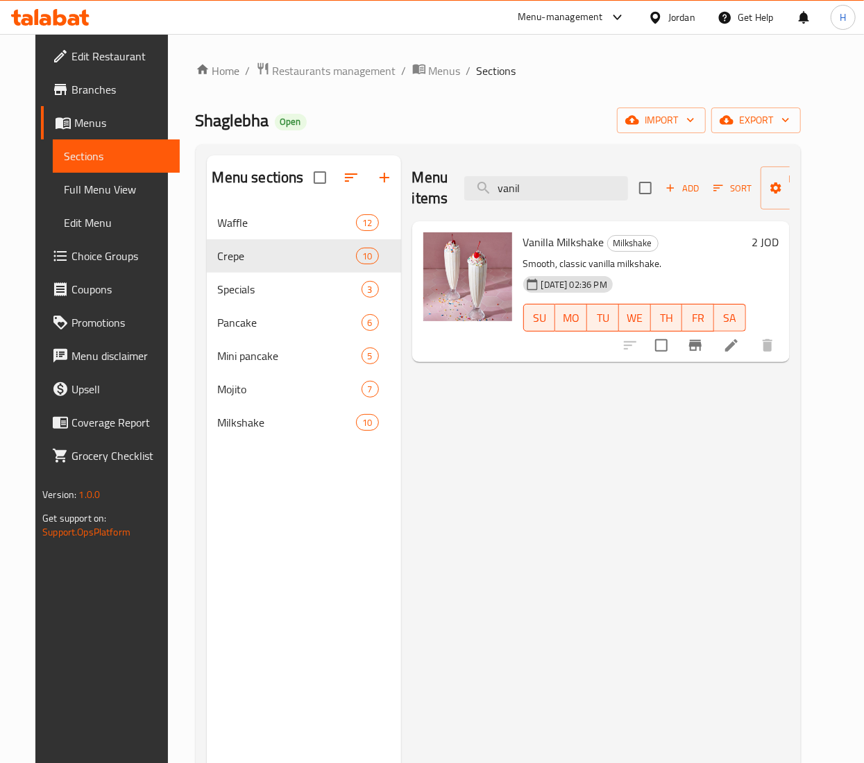
click at [401, 166] on div "Menu items vanil Add Sort Manage items Vanilla Milkshake Milkshake Smooth, clas…" at bounding box center [595, 536] width 388 height 763
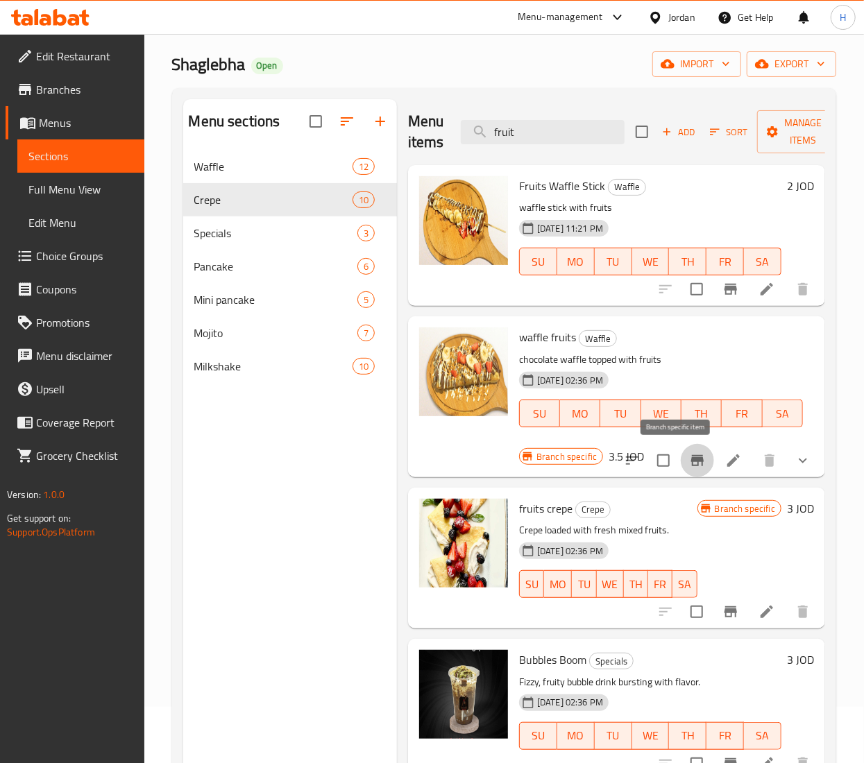
click at [689, 454] on icon "Branch-specific-item" at bounding box center [697, 460] width 17 height 17
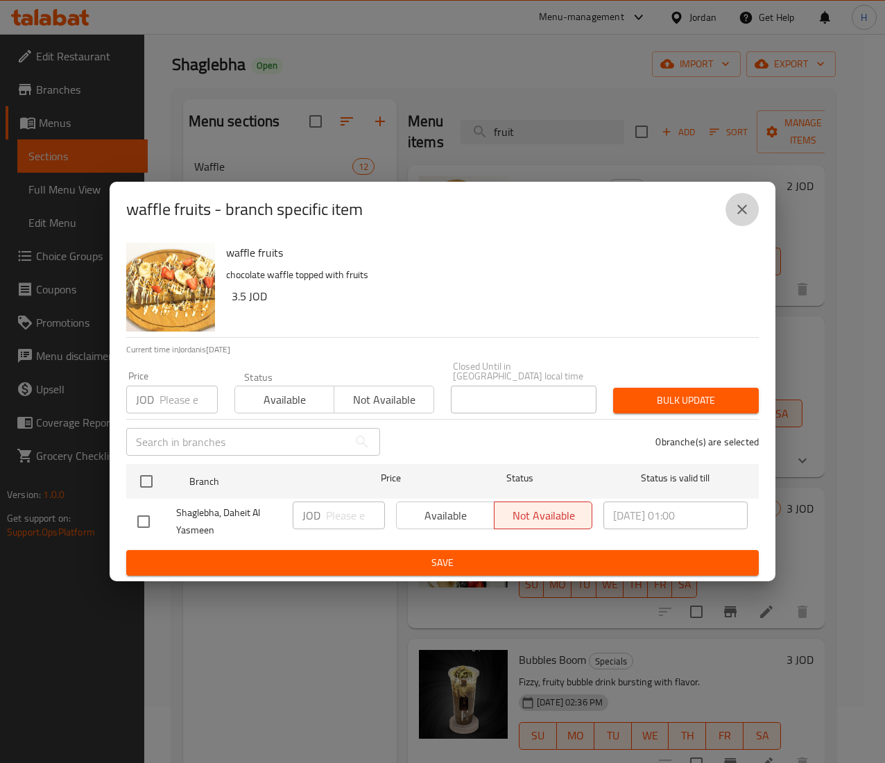
click at [749, 216] on icon "close" at bounding box center [742, 209] width 17 height 17
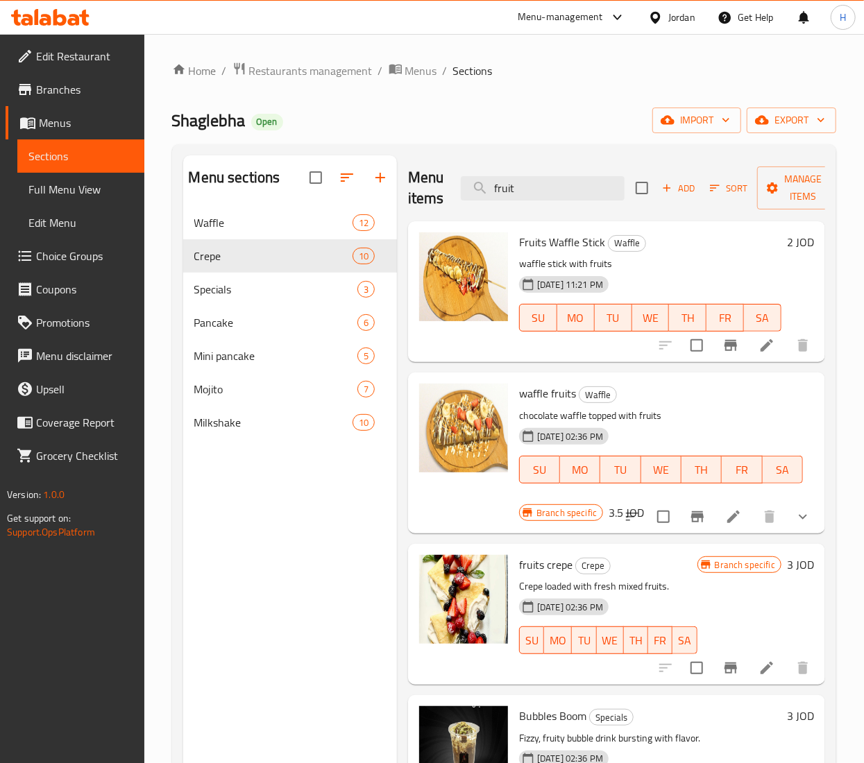
drag, startPoint x: 545, startPoint y: 186, endPoint x: 412, endPoint y: 166, distance: 133.9
click at [412, 166] on div "Menu items fruit Add Sort Manage items" at bounding box center [616, 188] width 417 height 66
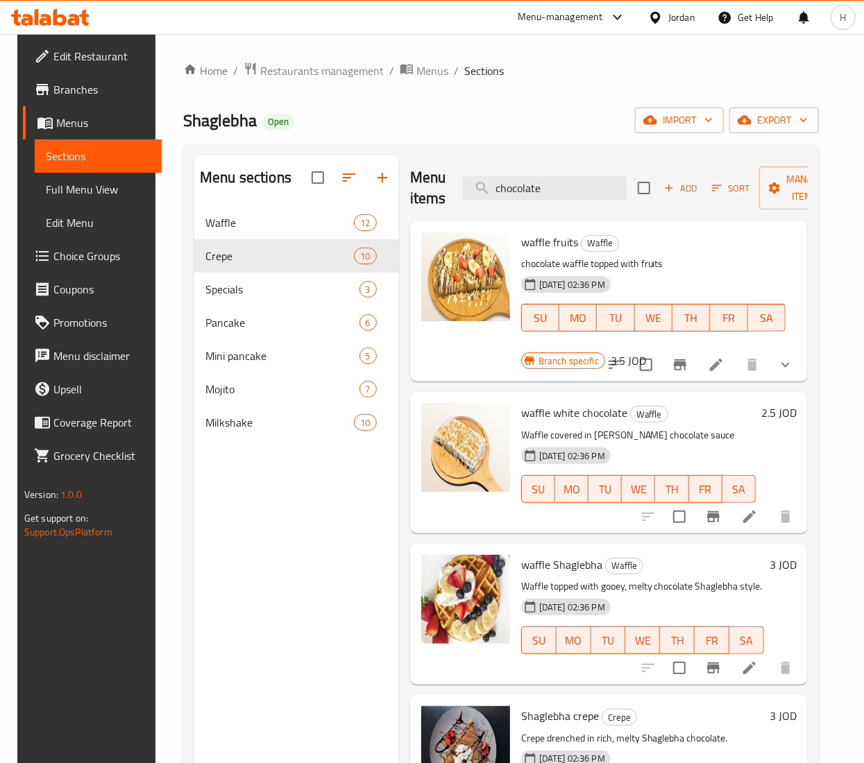
drag, startPoint x: 556, startPoint y: 183, endPoint x: 397, endPoint y: 157, distance: 161.0
click at [399, 157] on div "Menu items chocolate Add Sort Manage items waffle fruits Waffle chocolate waffl…" at bounding box center [603, 536] width 409 height 763
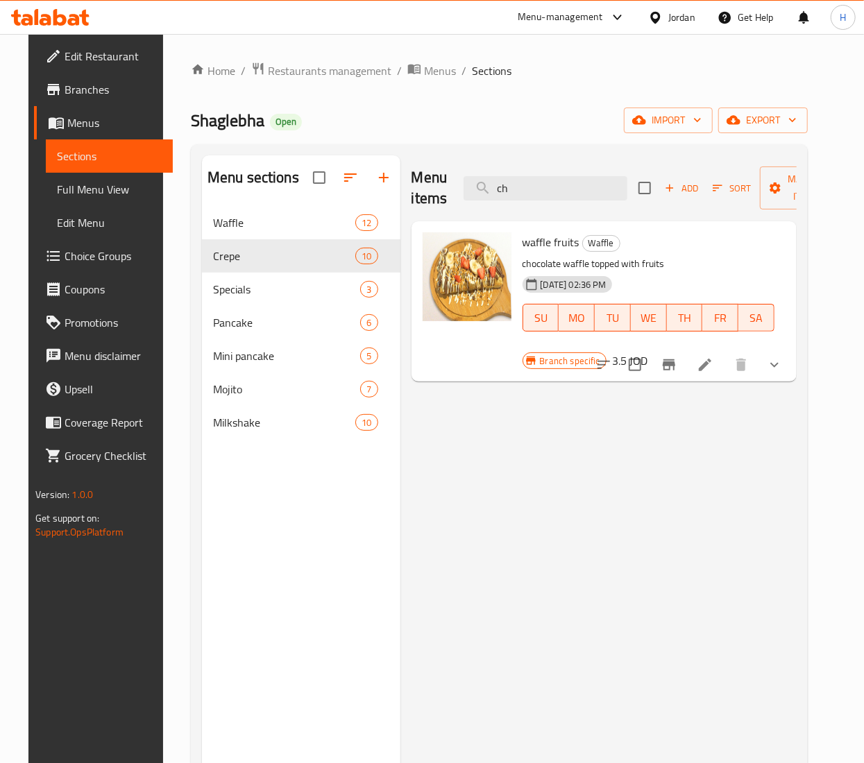
type input "c"
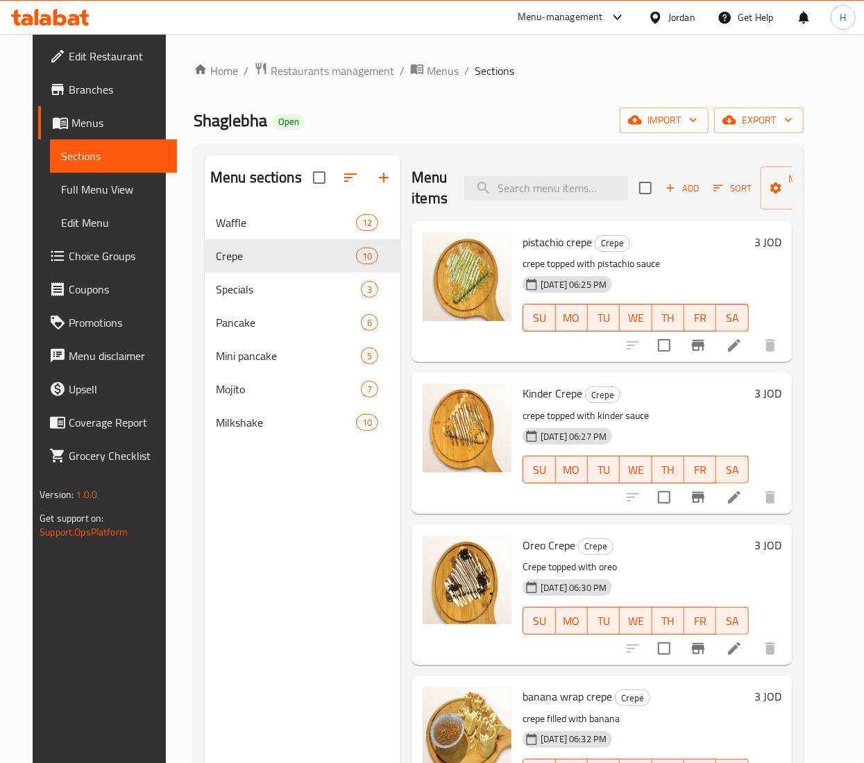
drag, startPoint x: 556, startPoint y: 178, endPoint x: 289, endPoint y: 157, distance: 267.9
click at [289, 157] on div "Menu sections Waffle 12 Crepe 10 Specials 3 Pancake 6 Mini pancake 5 Mojito 7 M…" at bounding box center [499, 536] width 588 height 763
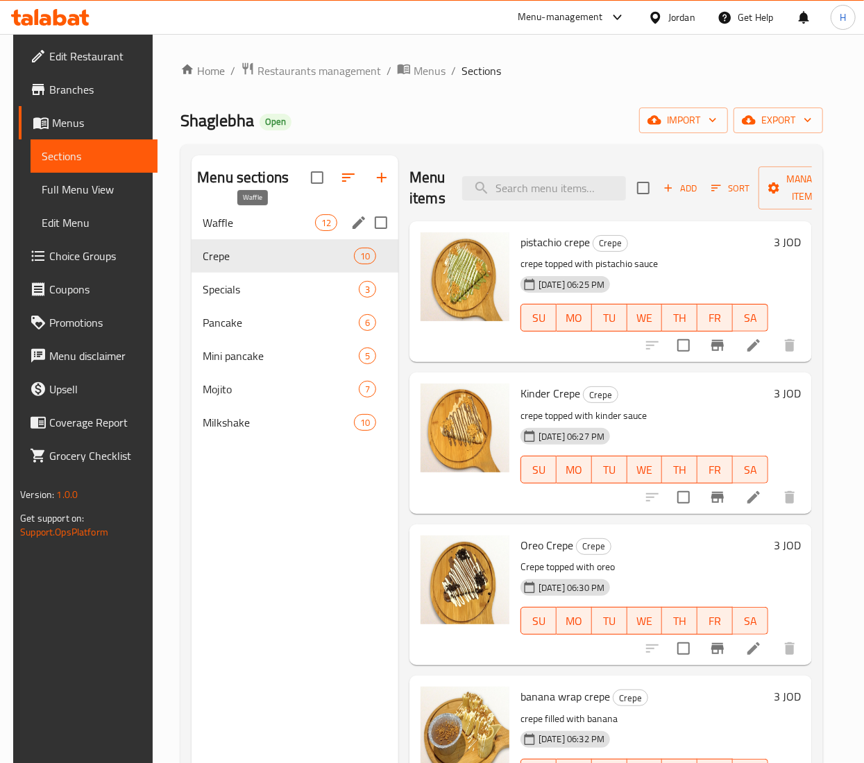
click at [229, 222] on span "Waffle" at bounding box center [259, 222] width 112 height 17
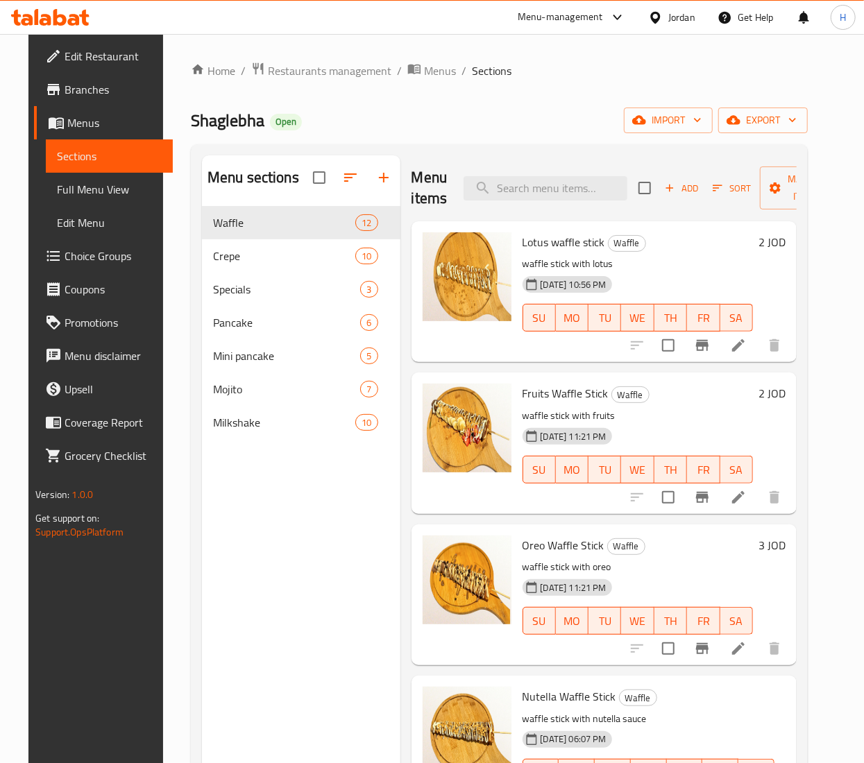
click at [769, 250] on h6 "2 JOD" at bounding box center [771, 241] width 27 height 19
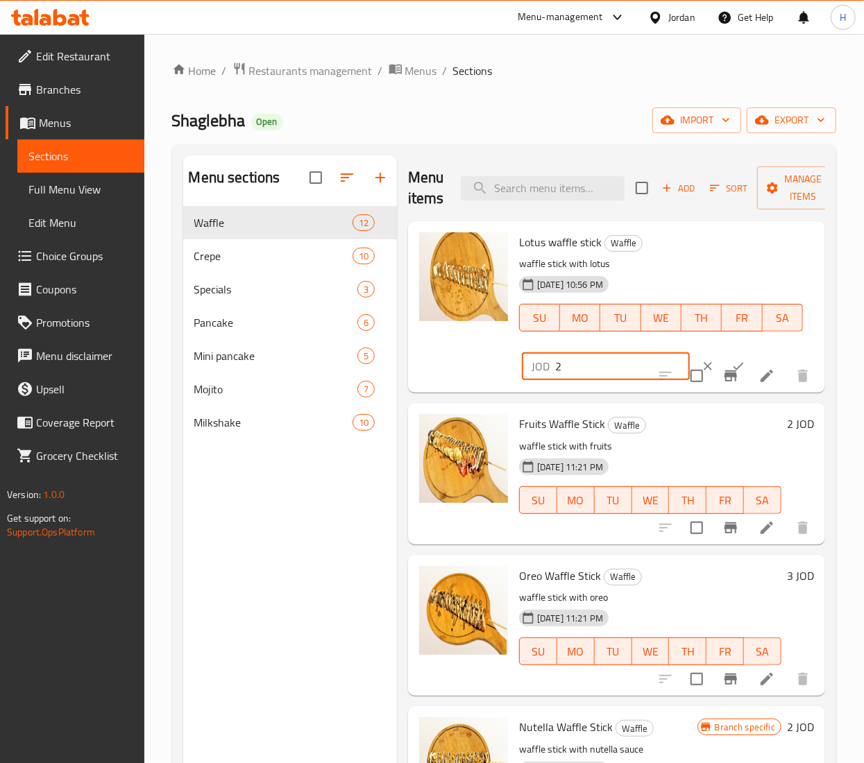
drag, startPoint x: 578, startPoint y: 362, endPoint x: 508, endPoint y: 352, distance: 70.8
click at [508, 352] on div "Lotus waffle stick Waffle waffle stick with lotus 06-10-2025 10:56 PM SU MO TU …" at bounding box center [616, 307] width 406 height 160
type input "3"
click at [723, 355] on button "ok" at bounding box center [738, 366] width 31 height 31
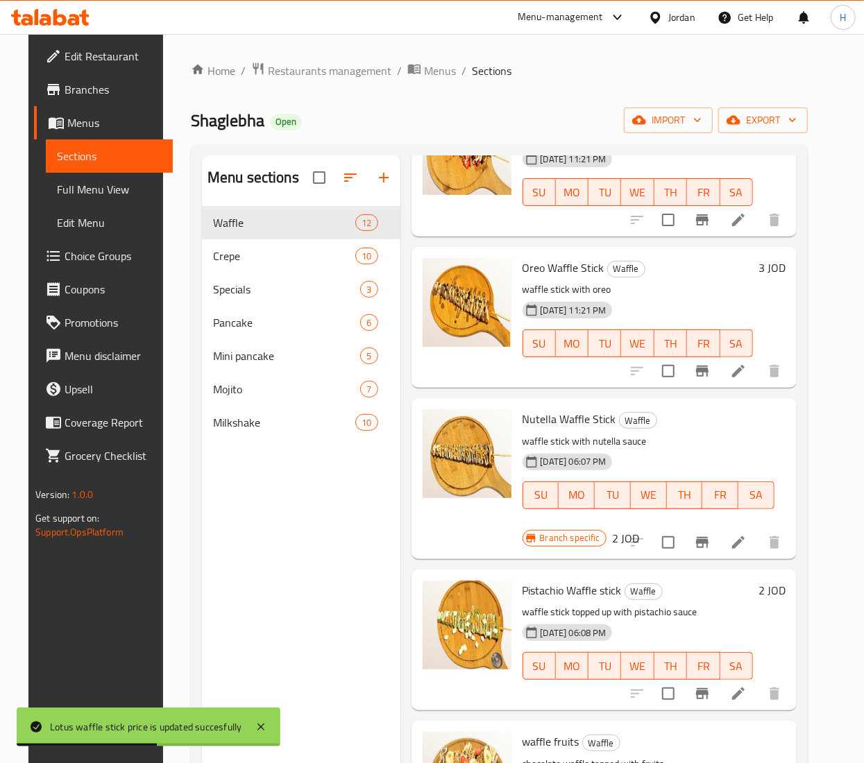
scroll to position [416, 0]
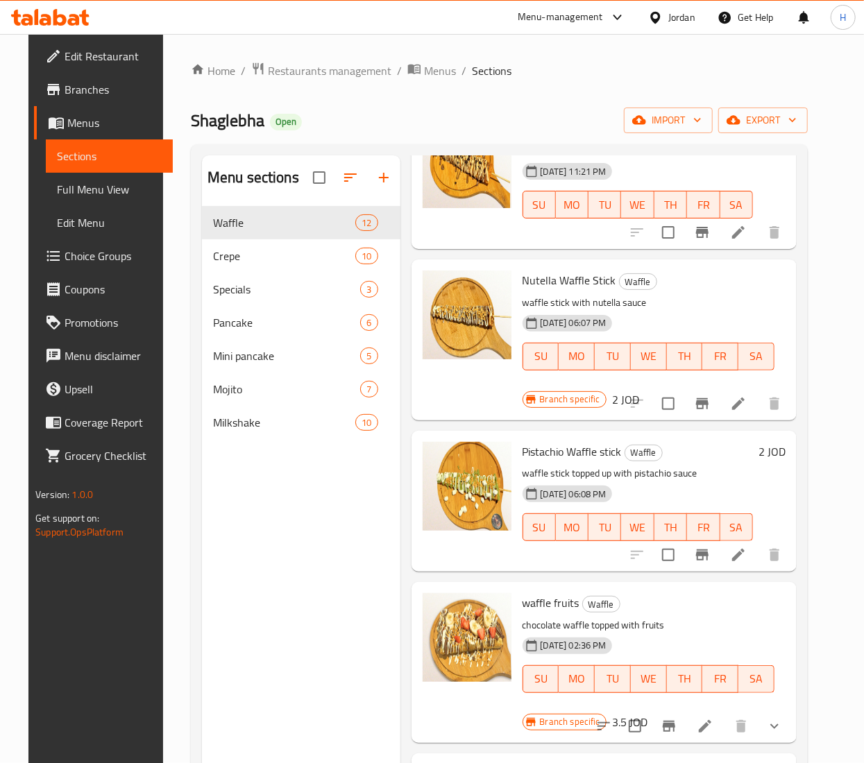
click at [770, 452] on h6 "2 JOD" at bounding box center [771, 451] width 27 height 19
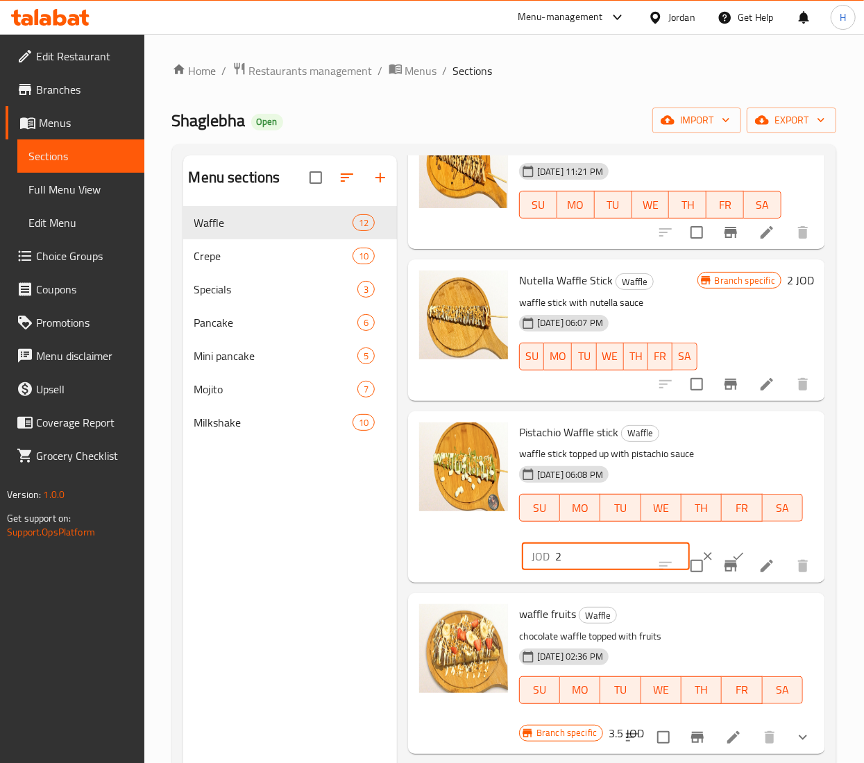
drag, startPoint x: 523, startPoint y: 572, endPoint x: 506, endPoint y: 572, distance: 17.3
click at [506, 572] on div "Pistachio Waffle stick Waffle waffle stick topped up with pistachio sauce 09-10…" at bounding box center [616, 497] width 406 height 160
type input "3.5"
click at [724, 568] on button "ok" at bounding box center [738, 556] width 31 height 31
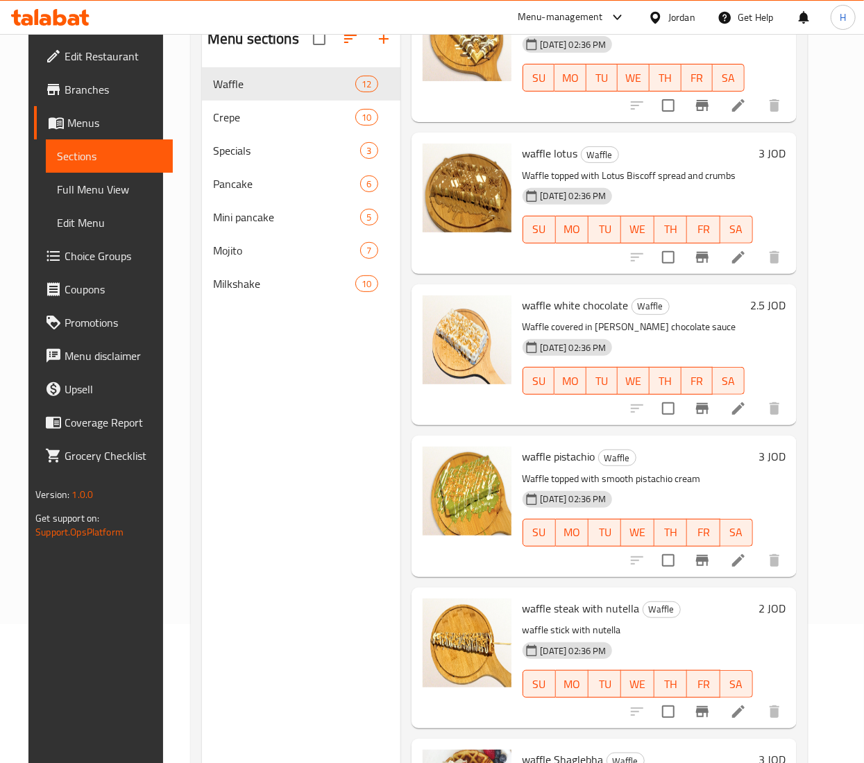
scroll to position [911, 0]
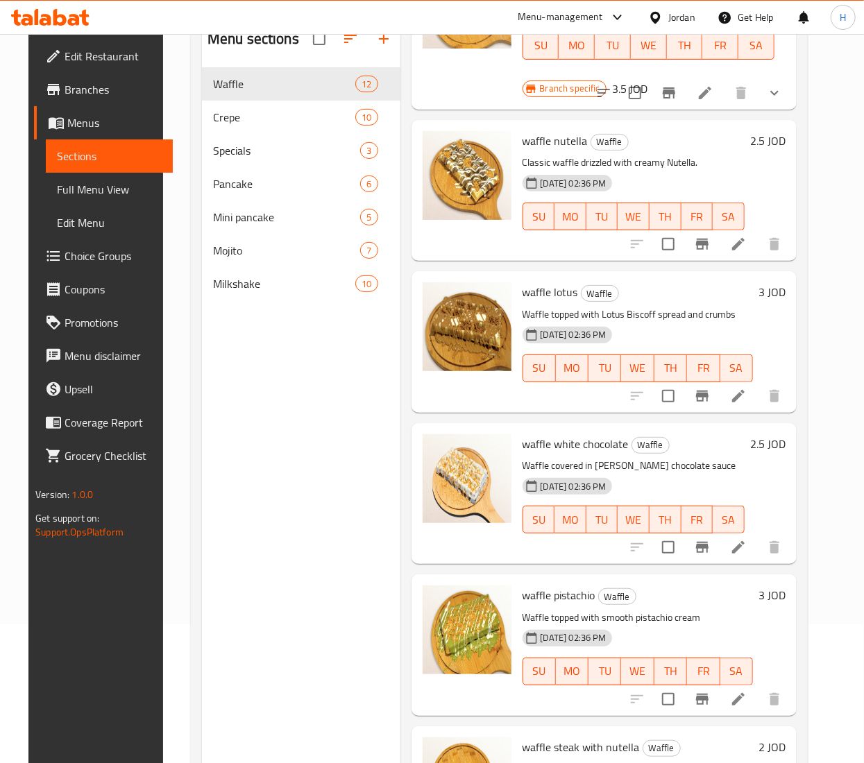
click at [761, 440] on h6 "2.5 JOD" at bounding box center [767, 443] width 35 height 19
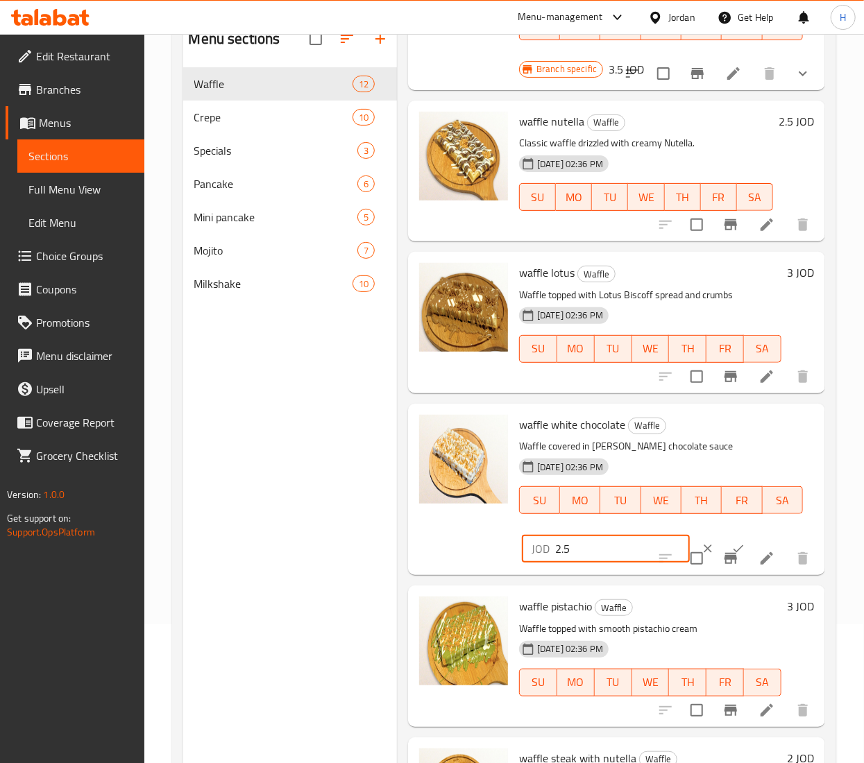
drag, startPoint x: 584, startPoint y: 574, endPoint x: 395, endPoint y: 548, distance: 190.4
click at [397, 549] on div "Menu items Add Sort Manage items Lotus waffle stick Waffle waffle stick with lo…" at bounding box center [611, 398] width 428 height 763
type input "2"
click at [731, 556] on icon "ok" at bounding box center [738, 549] width 14 height 14
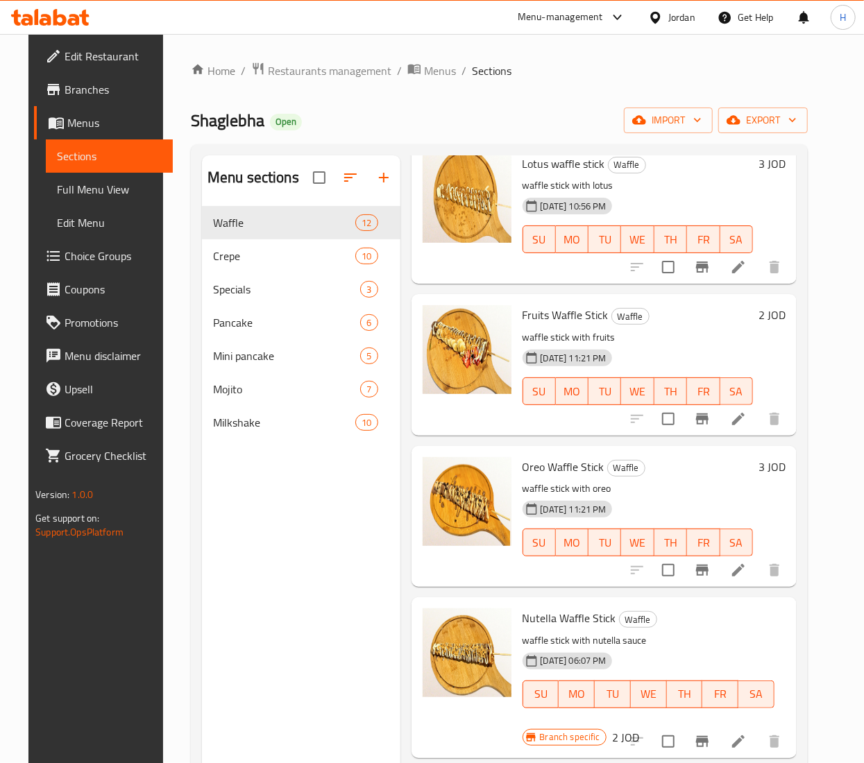
scroll to position [0, 0]
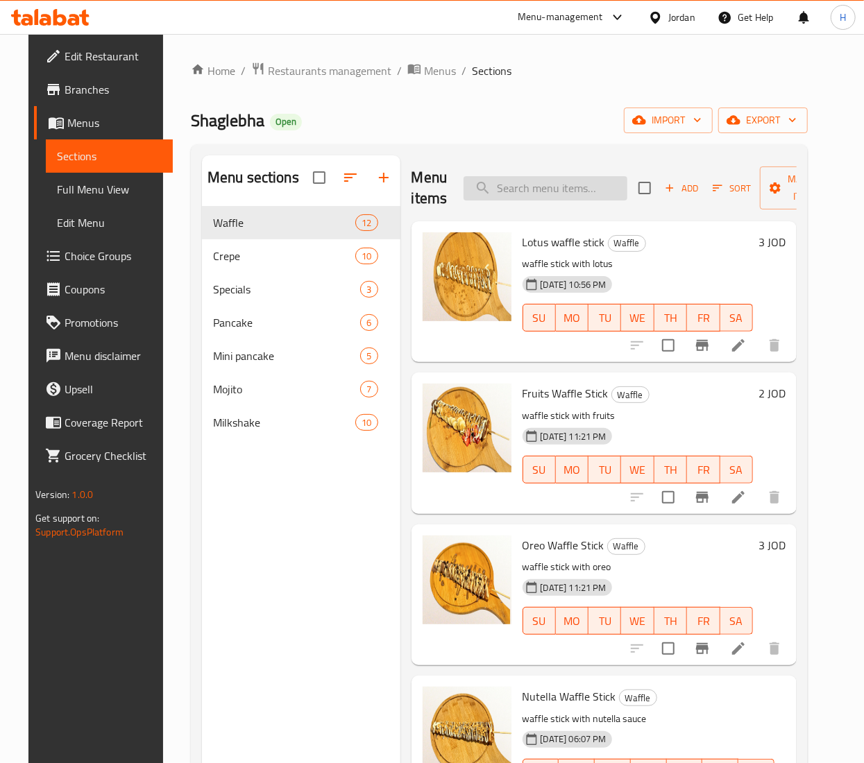
click at [548, 186] on input "search" at bounding box center [545, 188] width 164 height 24
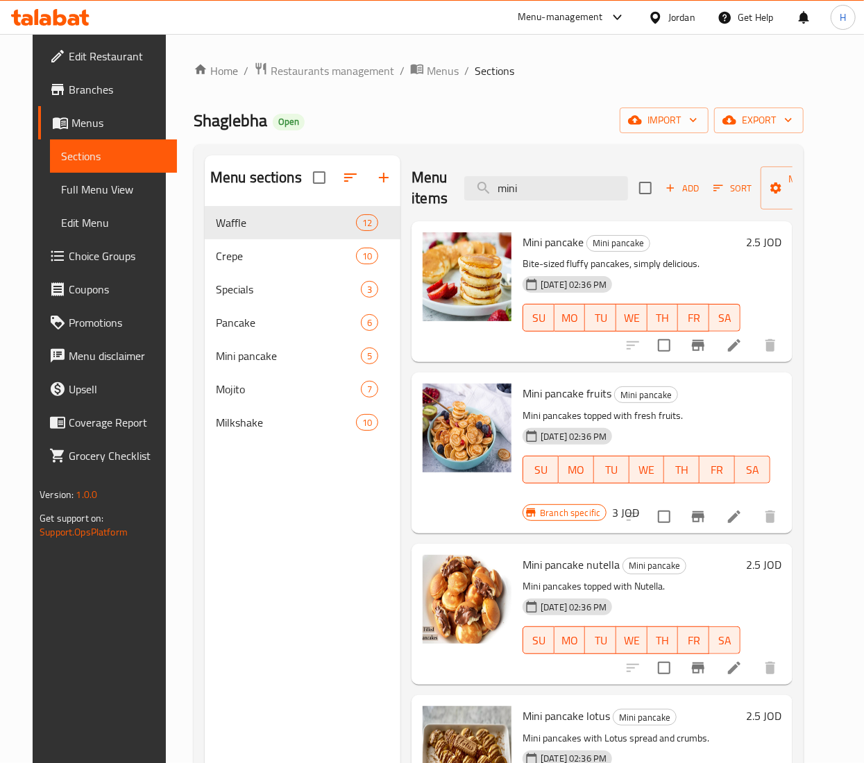
type input "mini"
click at [769, 241] on h6 "2.5 JOD" at bounding box center [763, 241] width 35 height 19
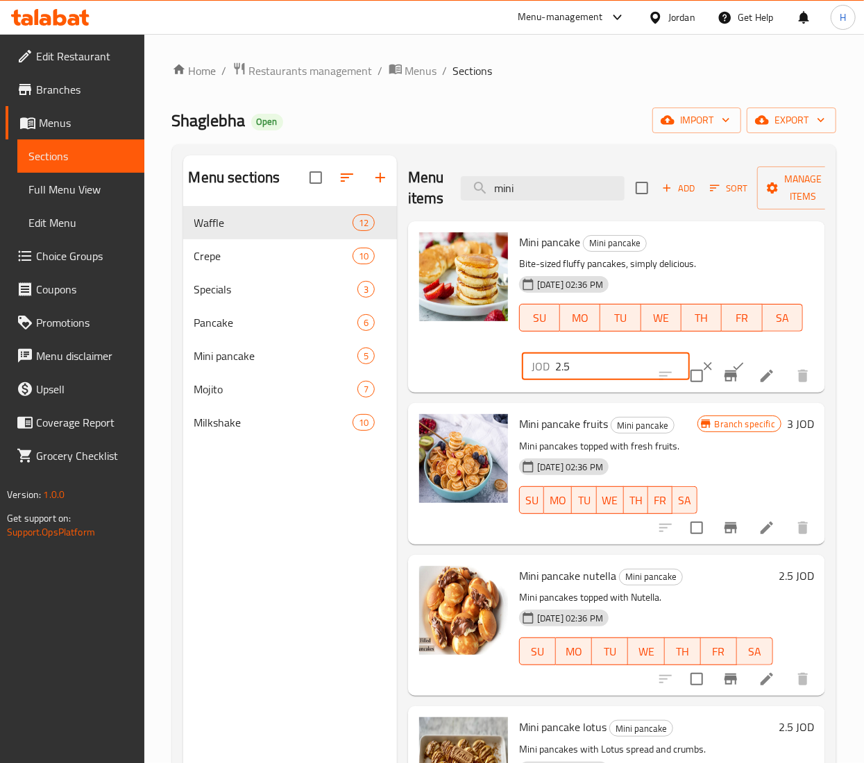
drag, startPoint x: 589, startPoint y: 359, endPoint x: 464, endPoint y: 348, distance: 125.3
click at [464, 348] on div "Mini pancake Mini pancake Bite-sized fluffy pancakes, simply delicious. 13-05-2…" at bounding box center [616, 307] width 406 height 160
type input "3"
click at [728, 359] on button "ok" at bounding box center [738, 366] width 31 height 31
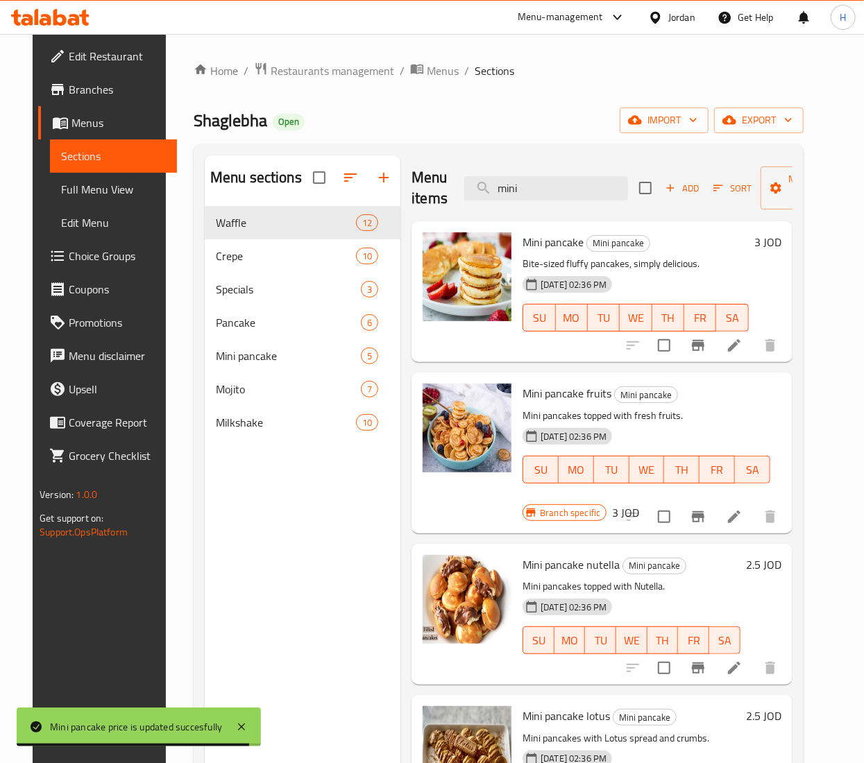
drag, startPoint x: 535, startPoint y: 190, endPoint x: 419, endPoint y: 178, distance: 117.2
click at [419, 178] on div "Menu items mini Add Sort Manage items" at bounding box center [601, 188] width 381 height 66
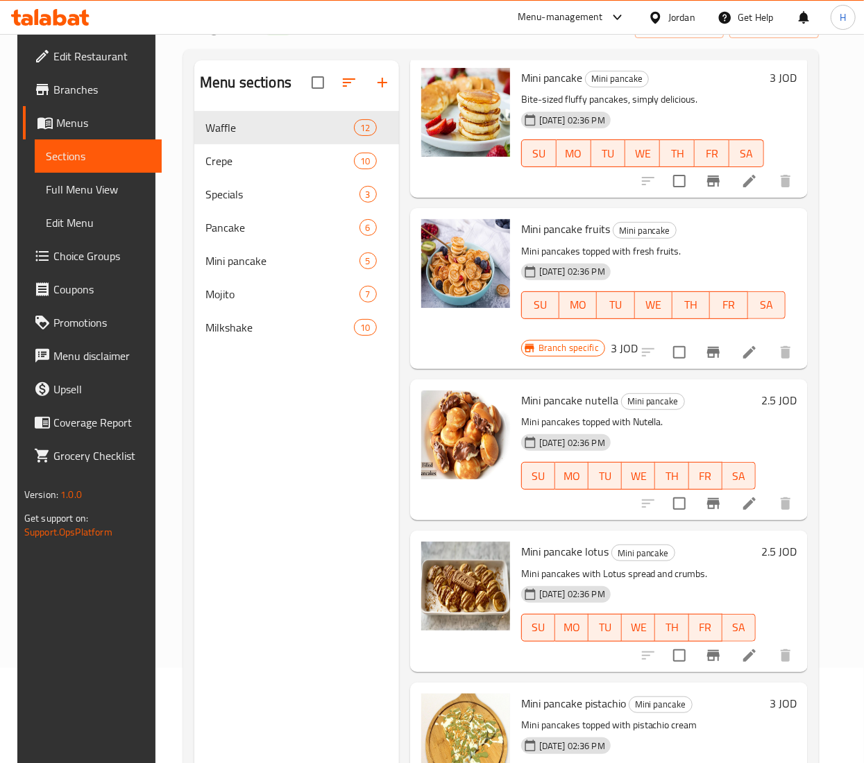
scroll to position [139, 0]
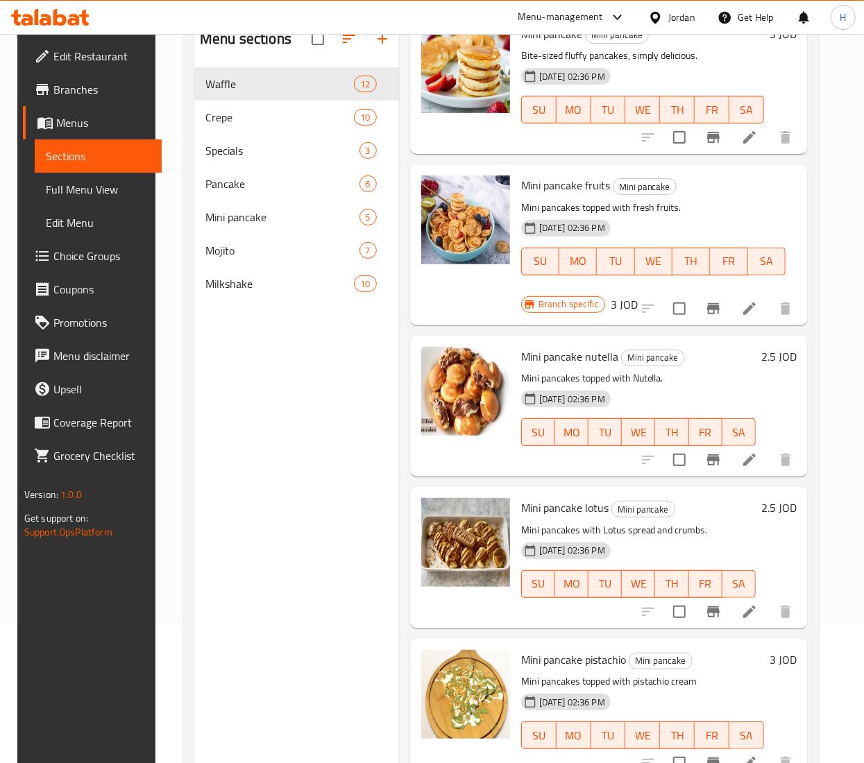
type input "pancake"
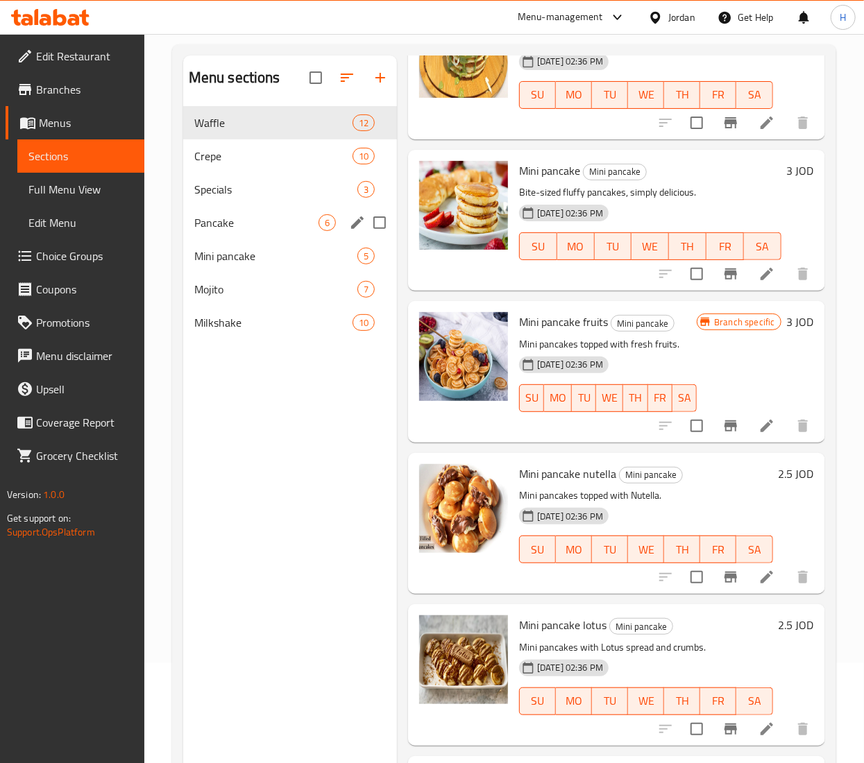
scroll to position [56, 0]
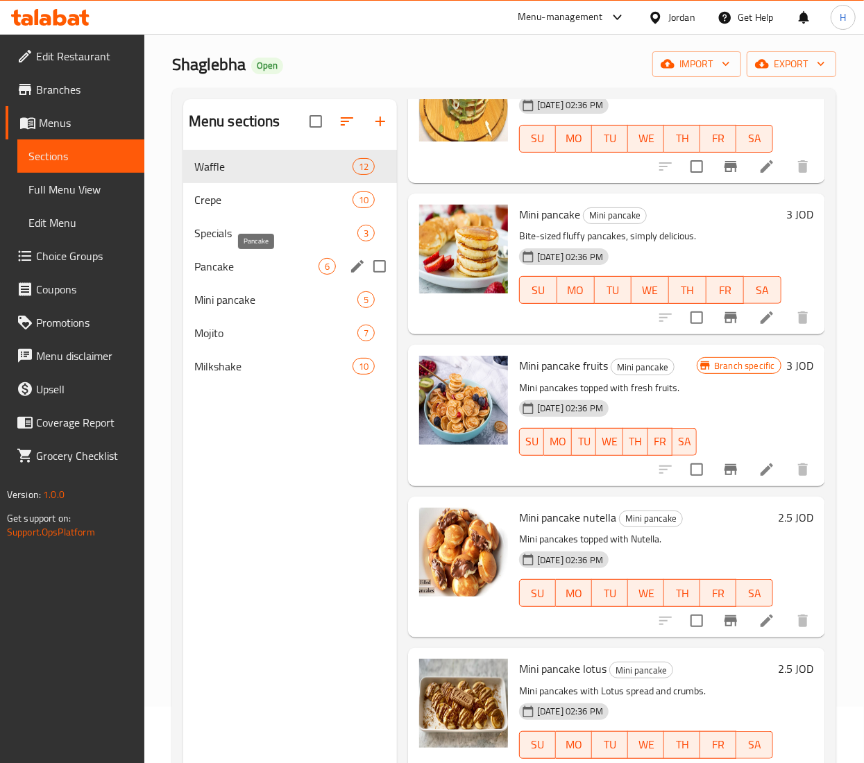
click at [221, 263] on span "Pancake" at bounding box center [256, 266] width 124 height 17
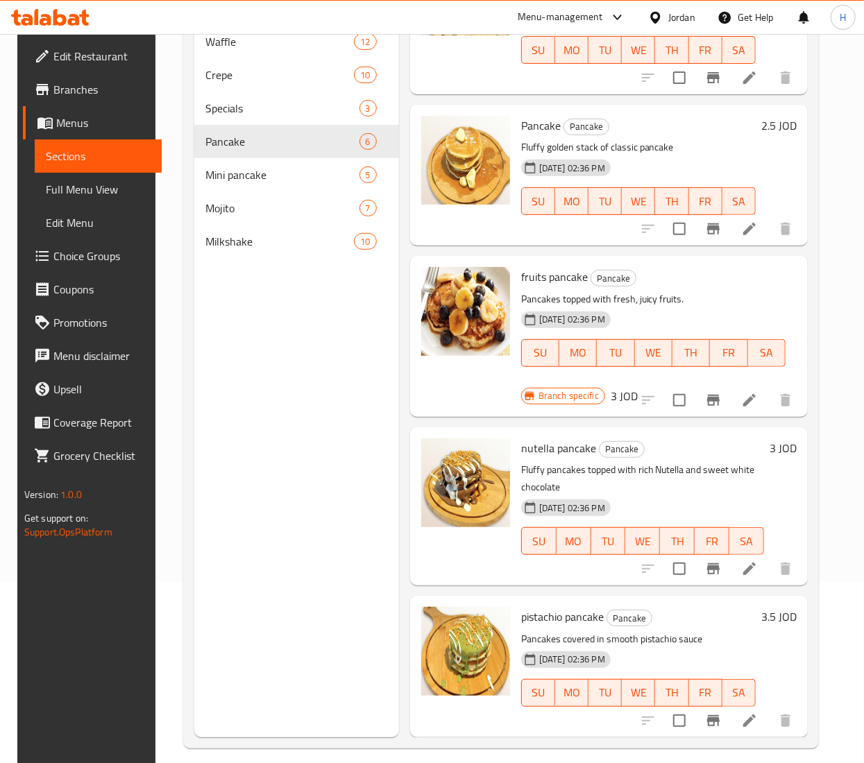
scroll to position [195, 0]
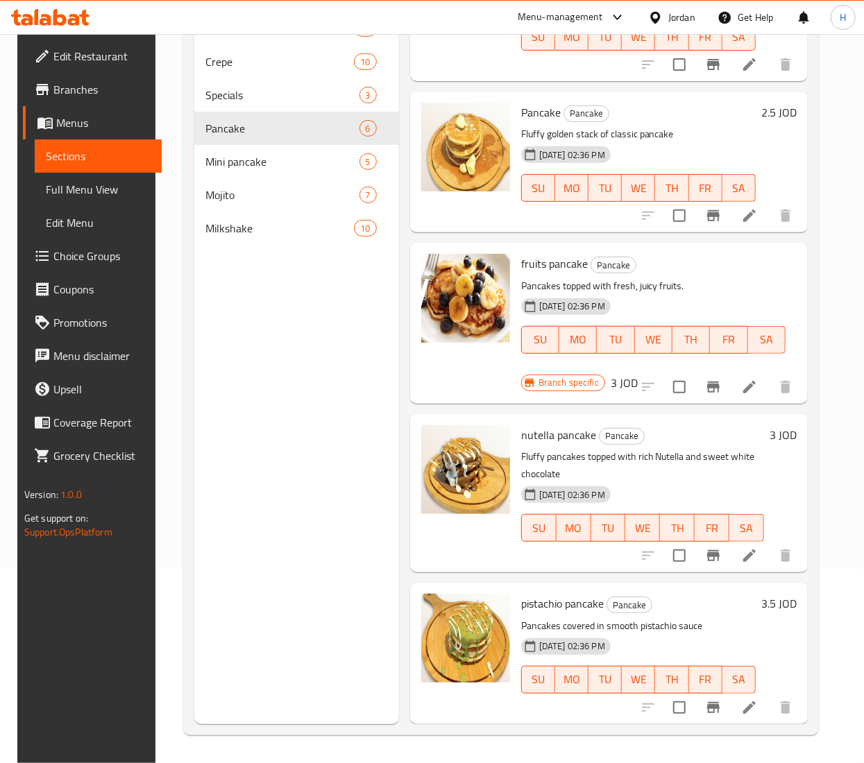
click at [755, 103] on div "2.5 JOD" at bounding box center [775, 112] width 41 height 19
click at [761, 103] on h6 "2.5 JOD" at bounding box center [778, 112] width 35 height 19
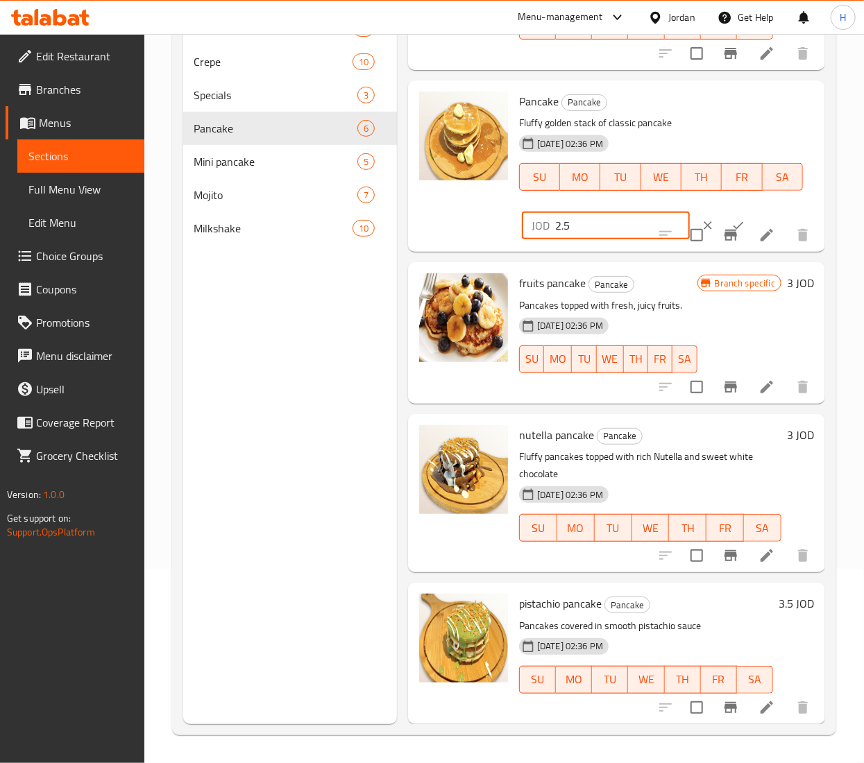
drag, startPoint x: 594, startPoint y: 216, endPoint x: 481, endPoint y: 208, distance: 113.4
click at [481, 208] on div "Pancake Pancake Fluffy golden stack of classic pancake 13-05-2025 02:36 PM SU M…" at bounding box center [616, 166] width 406 height 160
type input "3"
click at [724, 210] on button "ok" at bounding box center [738, 225] width 31 height 31
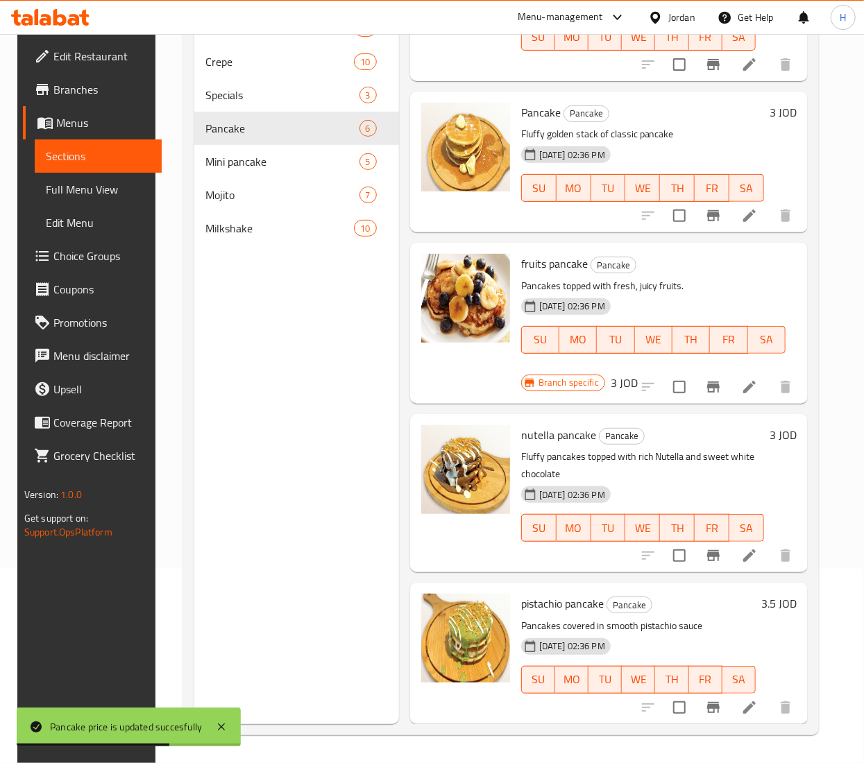
scroll to position [137, 0]
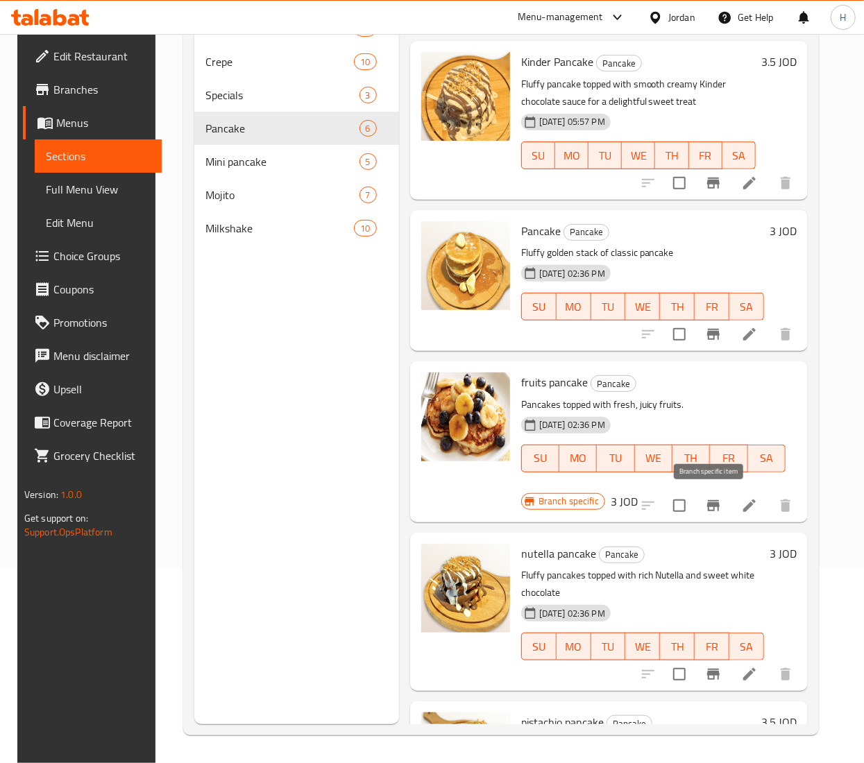
click at [714, 497] on icon "Branch-specific-item" at bounding box center [713, 505] width 17 height 17
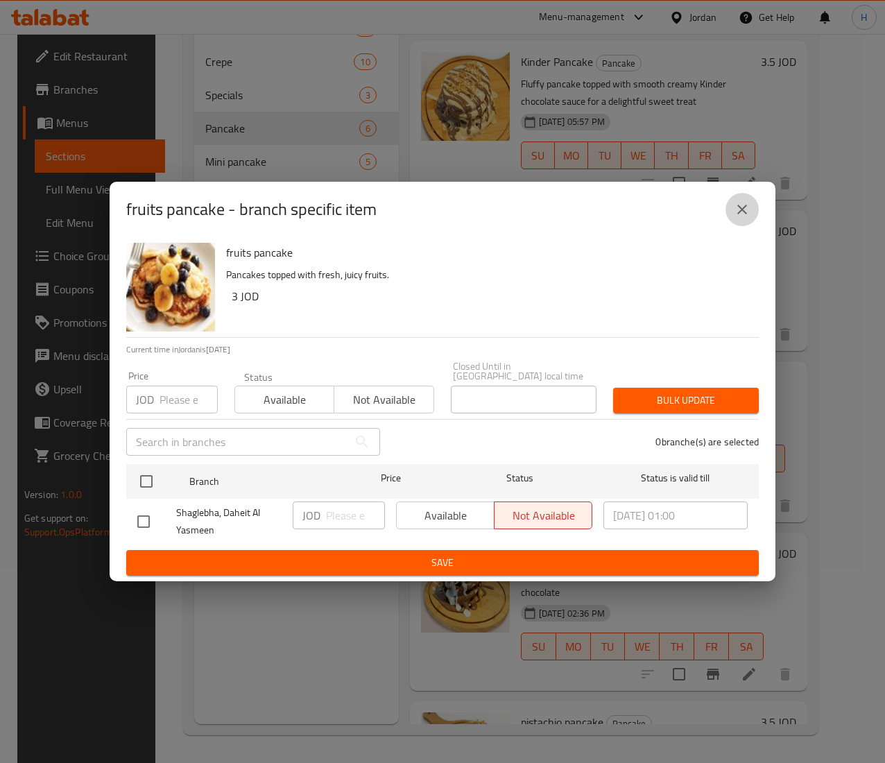
click at [745, 216] on icon "close" at bounding box center [742, 209] width 17 height 17
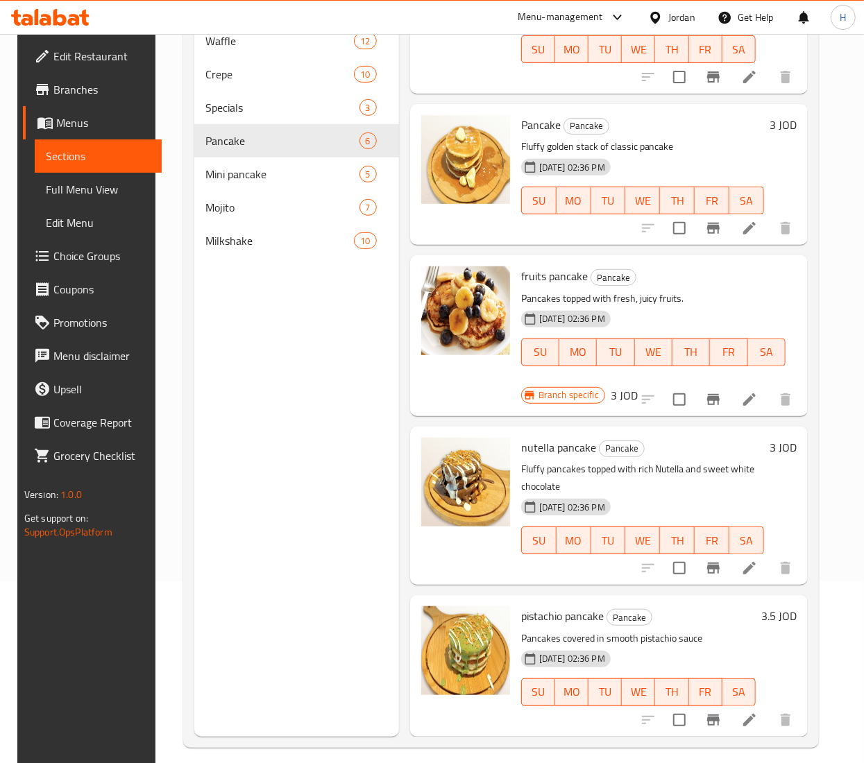
scroll to position [195, 0]
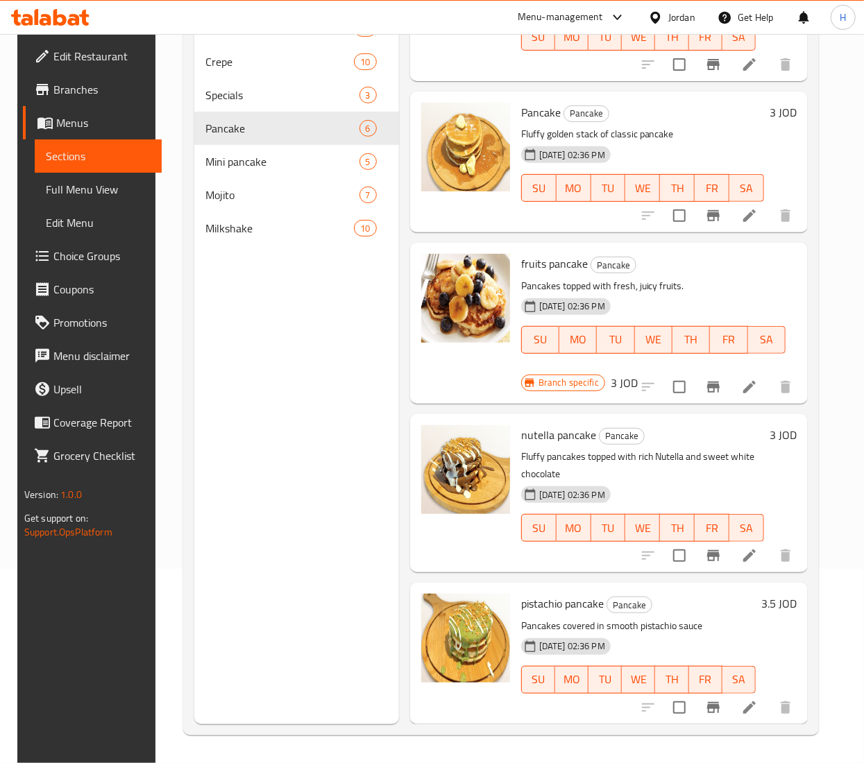
click at [762, 594] on h6 "3.5 JOD" at bounding box center [778, 603] width 35 height 19
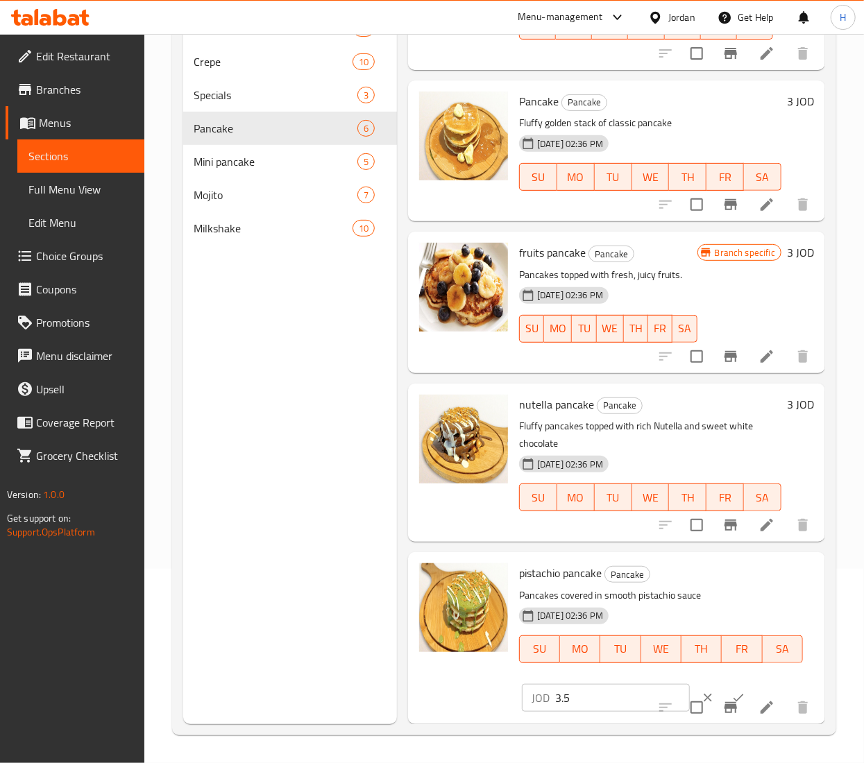
scroll to position [307, 0]
drag, startPoint x: 592, startPoint y: 674, endPoint x: 364, endPoint y: 657, distance: 228.1
click at [364, 657] on div "Menu sections Waffle 12 Crepe 10 Specials 3 Pancake 6 Mini pancake 5 Mojito 7 M…" at bounding box center [504, 342] width 642 height 763
type input "3"
click at [726, 683] on button "ok" at bounding box center [738, 698] width 31 height 31
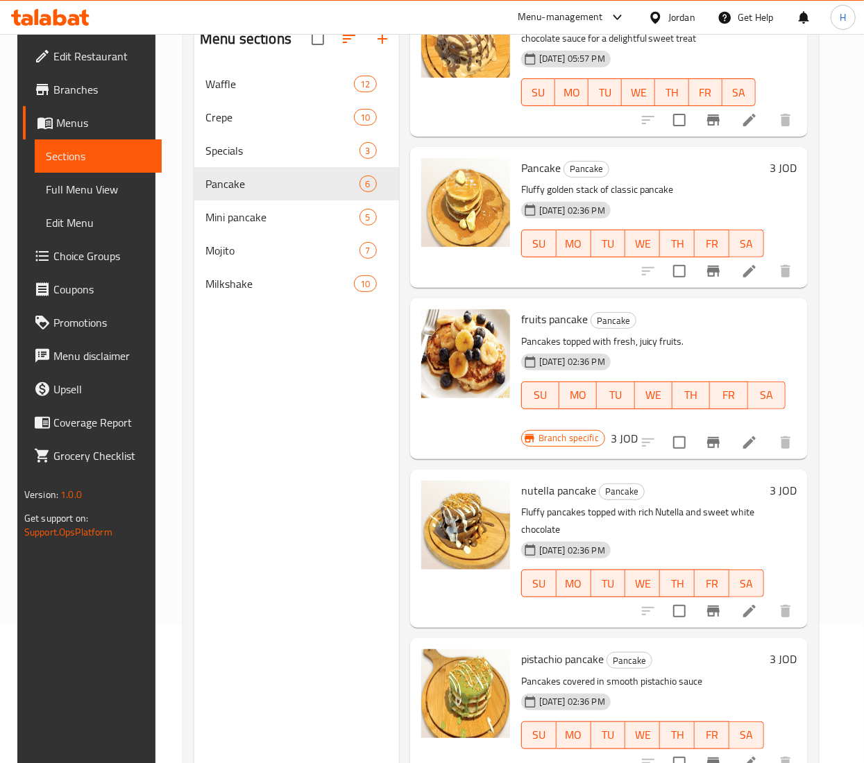
scroll to position [195, 0]
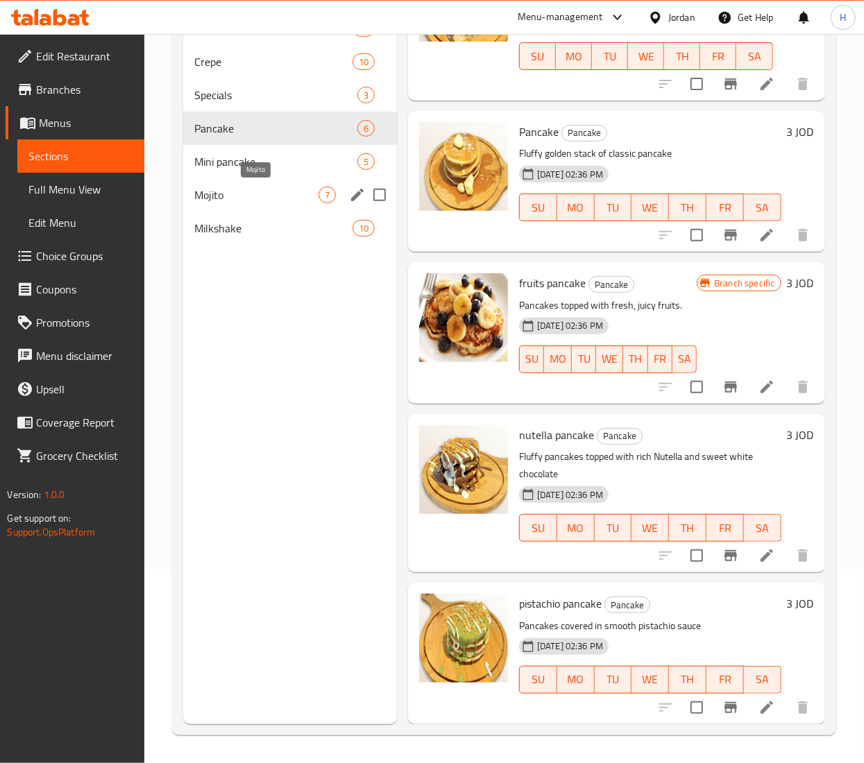
click at [262, 199] on span "Mojito" at bounding box center [256, 195] width 124 height 17
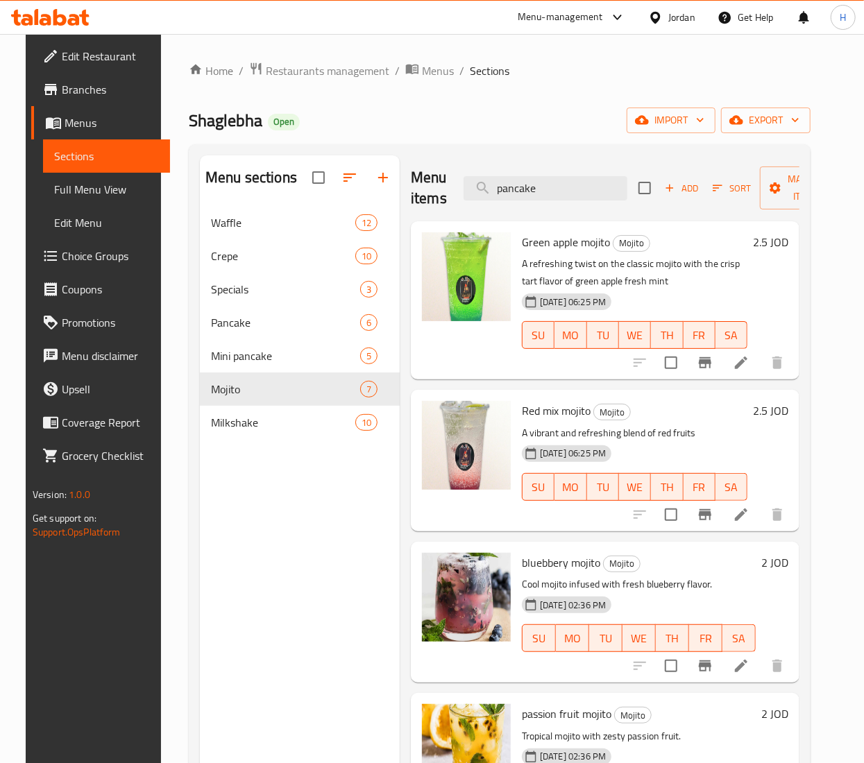
drag, startPoint x: 542, startPoint y: 187, endPoint x: 415, endPoint y: 165, distance: 129.5
click at [415, 165] on div "Menu items pancake Add Sort Manage items" at bounding box center [605, 188] width 388 height 66
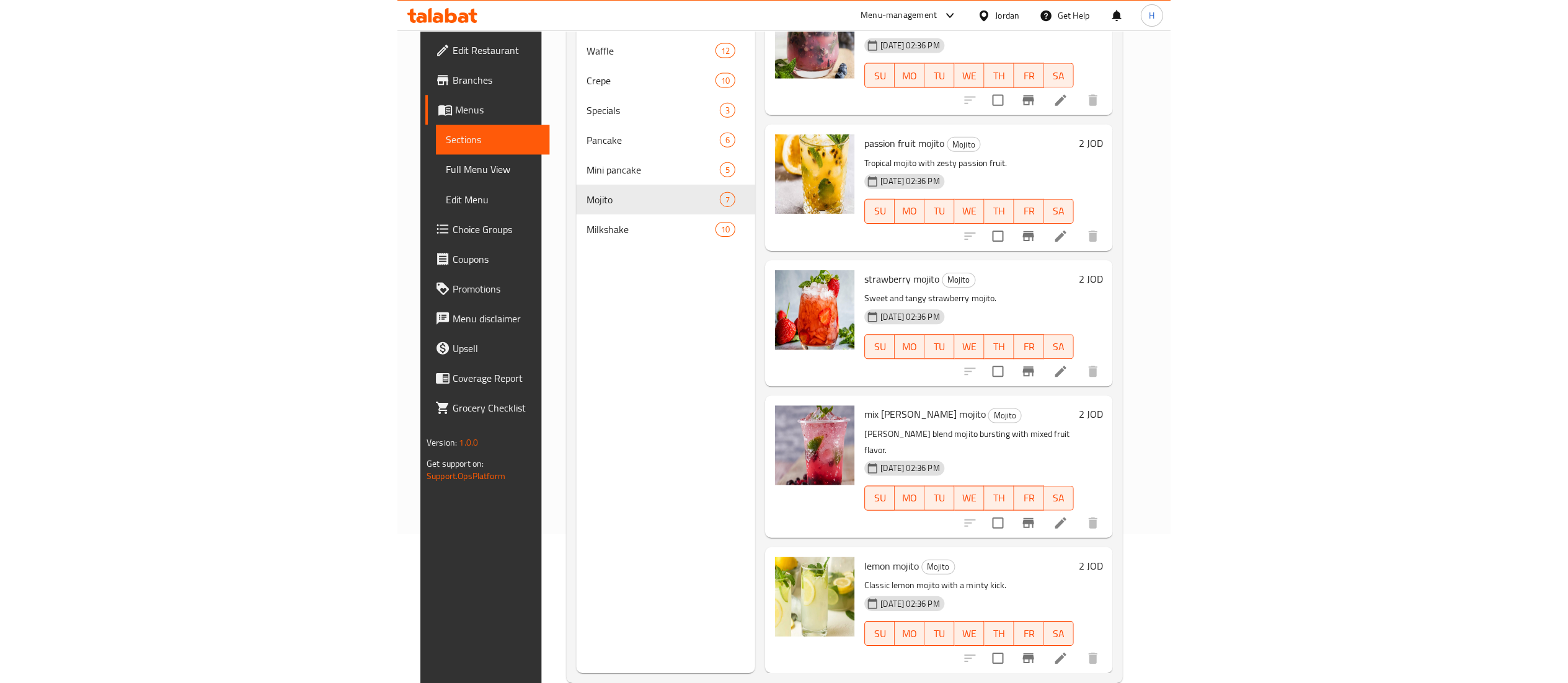
scroll to position [174, 0]
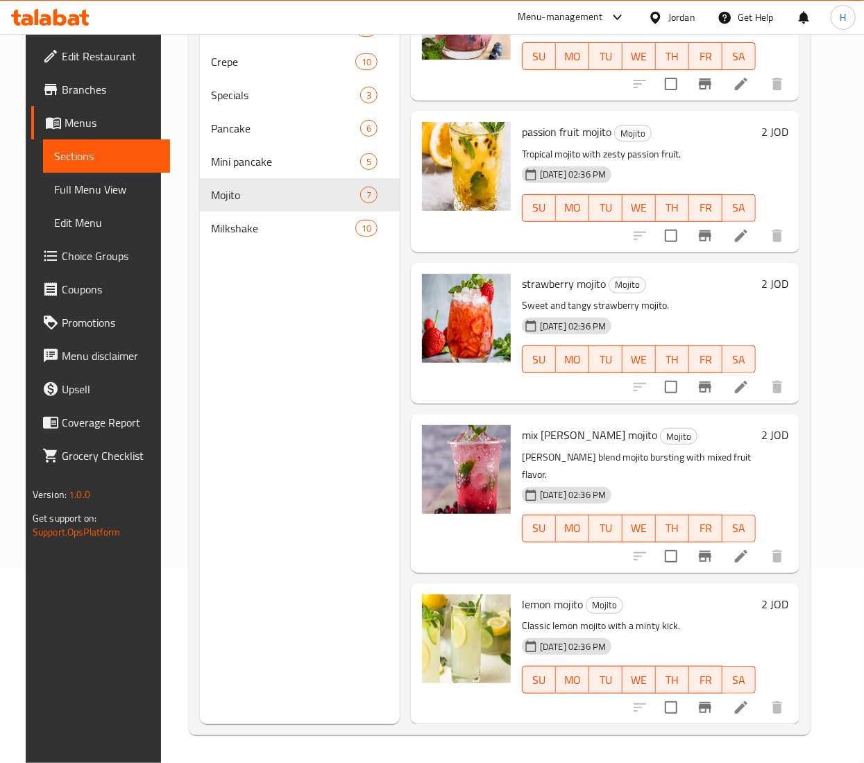
type input "mojito"
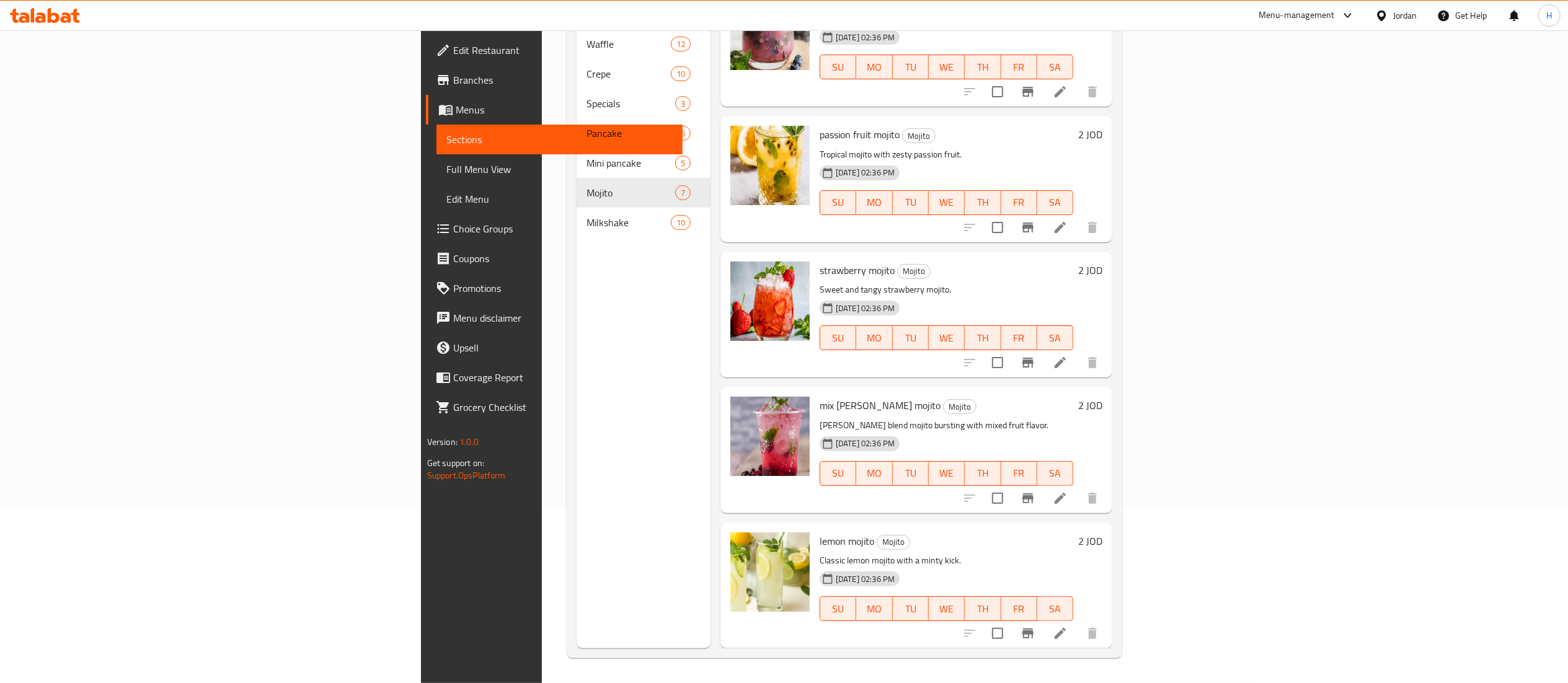
scroll to position [295, 0]
